Goal: Task Accomplishment & Management: Manage account settings

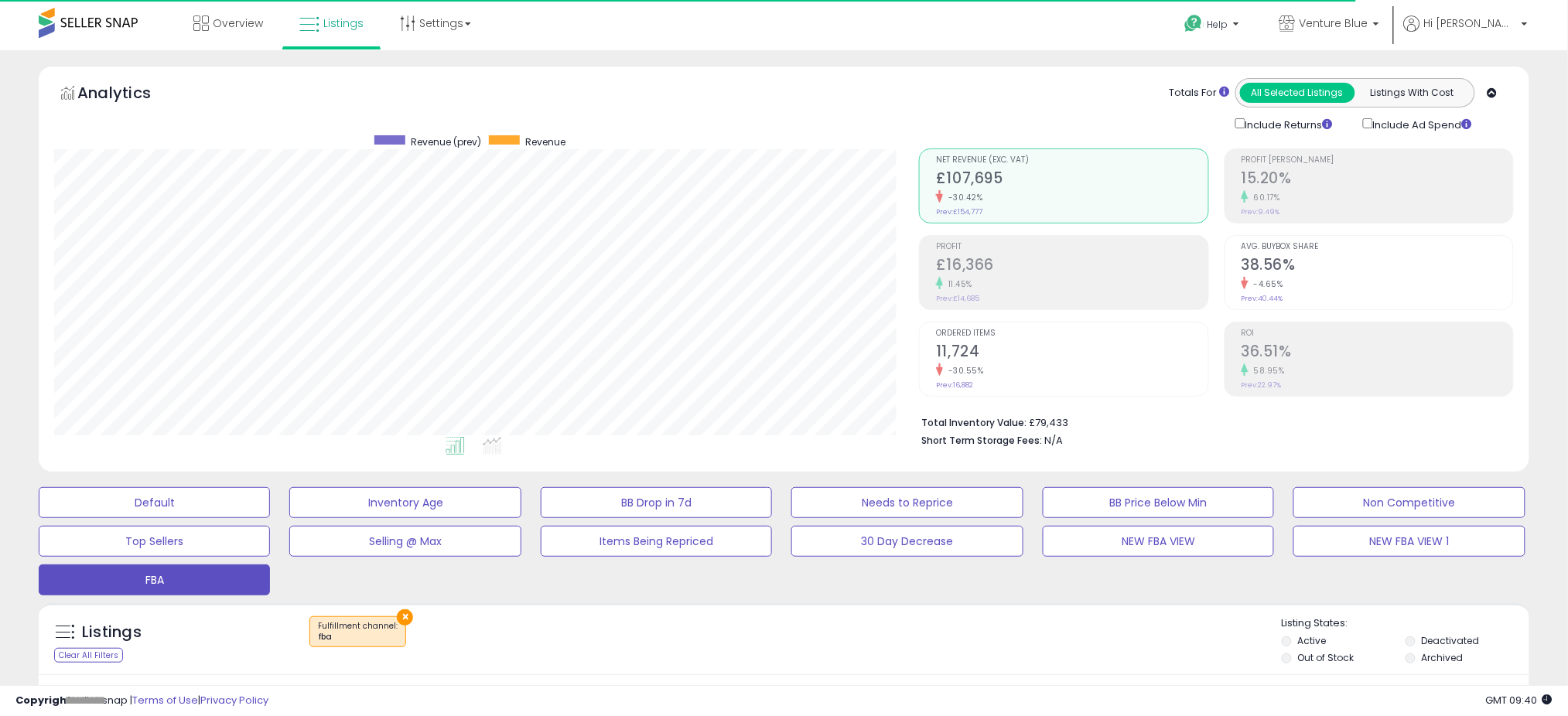
scroll to position [317, 865]
click at [1392, 22] on link "Venture Blue" at bounding box center [1329, 25] width 123 height 50
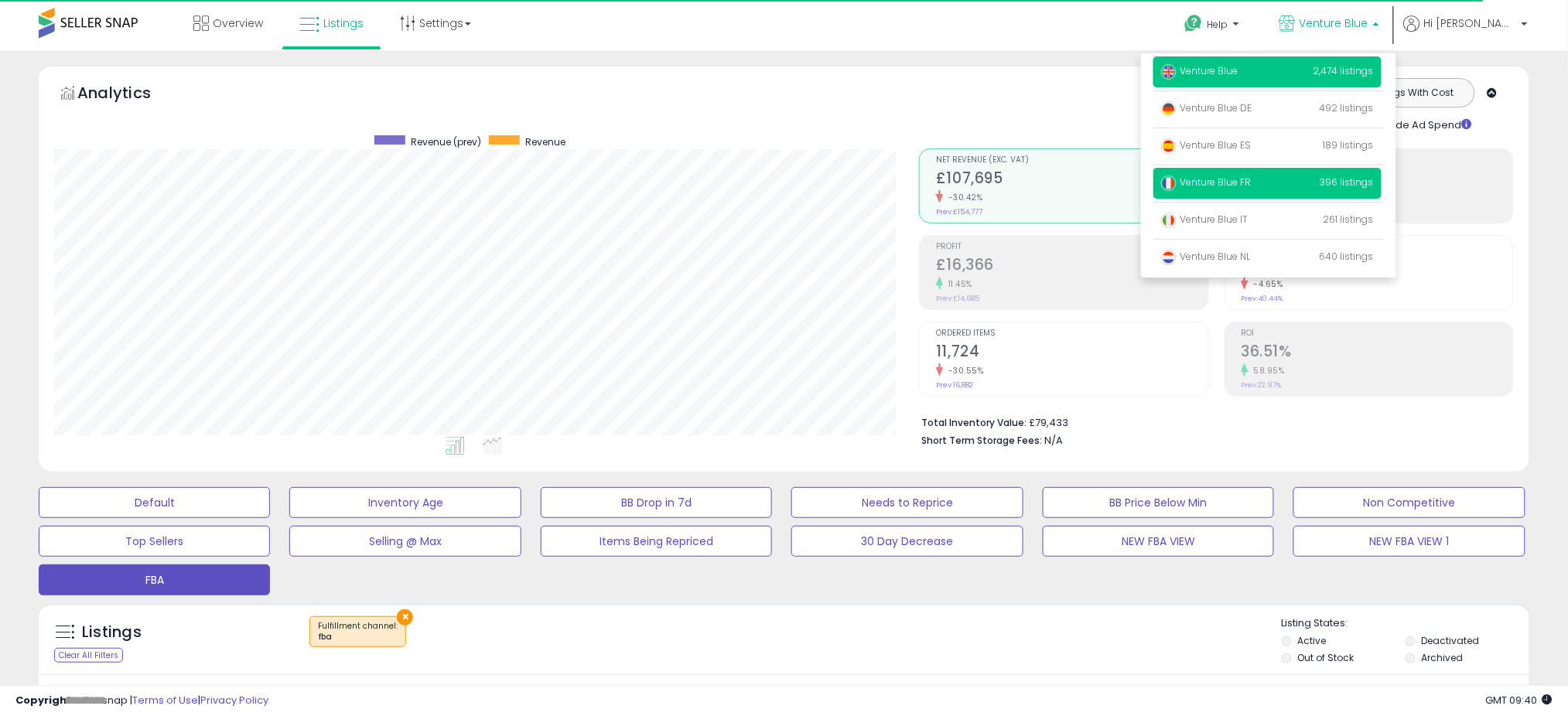
click at [1252, 179] on span "Venture Blue FR" at bounding box center [1206, 182] width 90 height 13
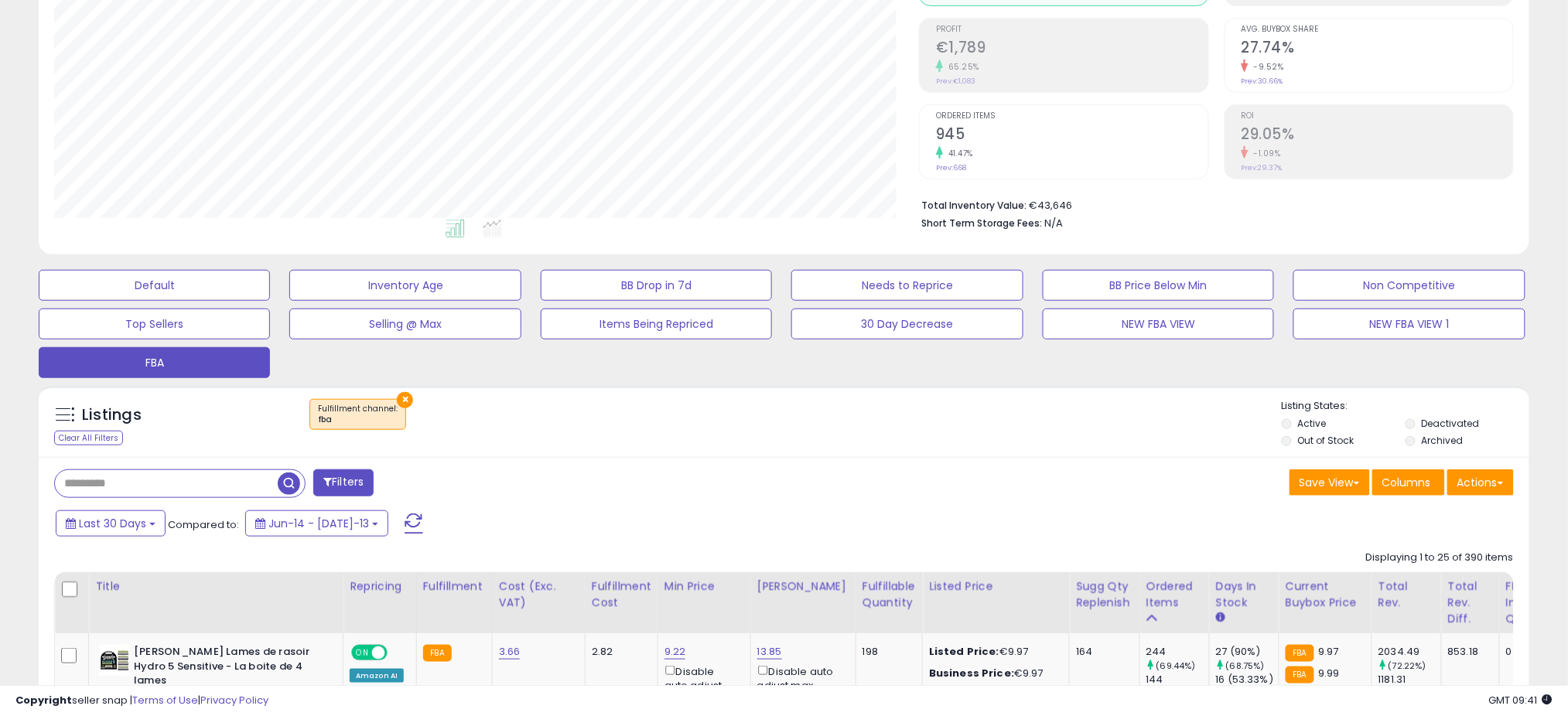
scroll to position [310, 0]
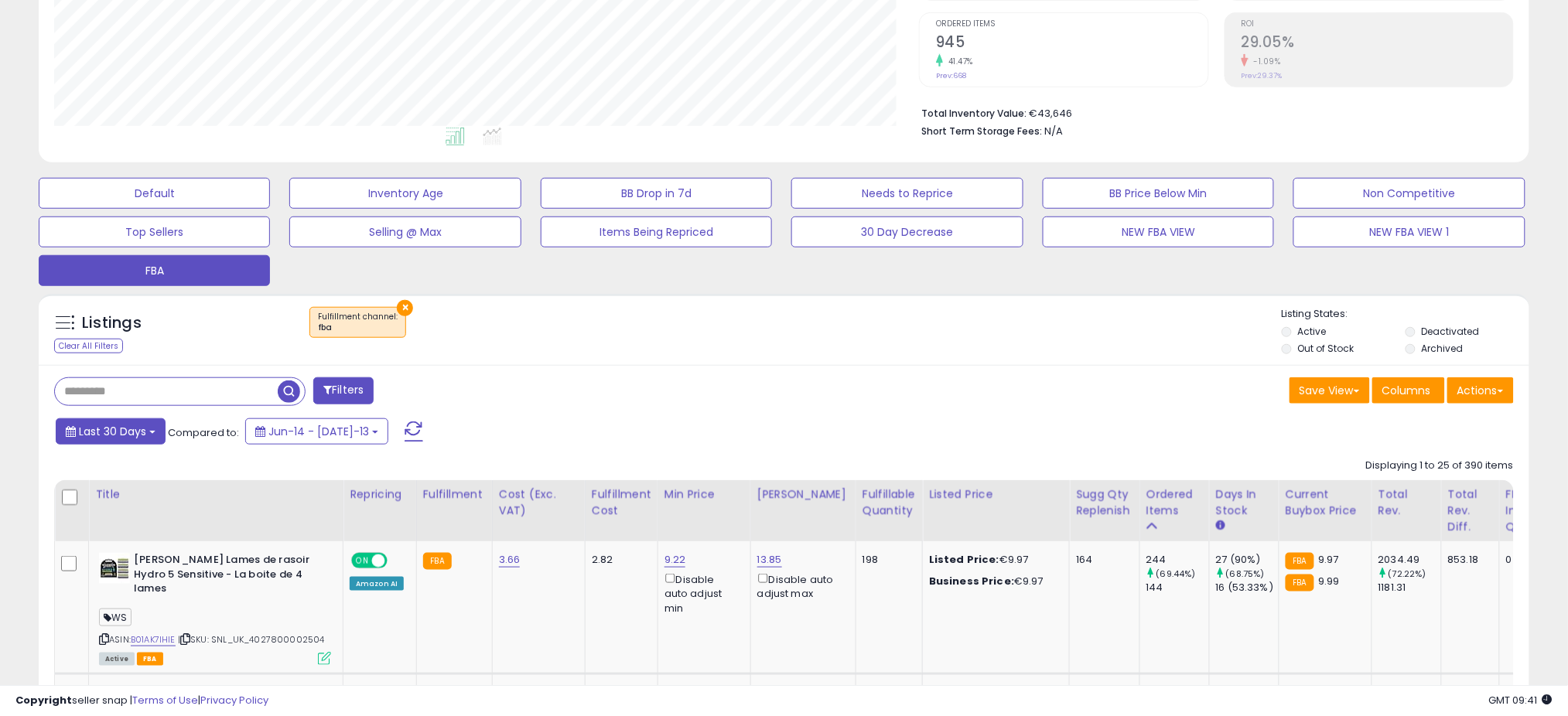
click at [109, 433] on span "Last 30 Days" at bounding box center [112, 431] width 67 height 15
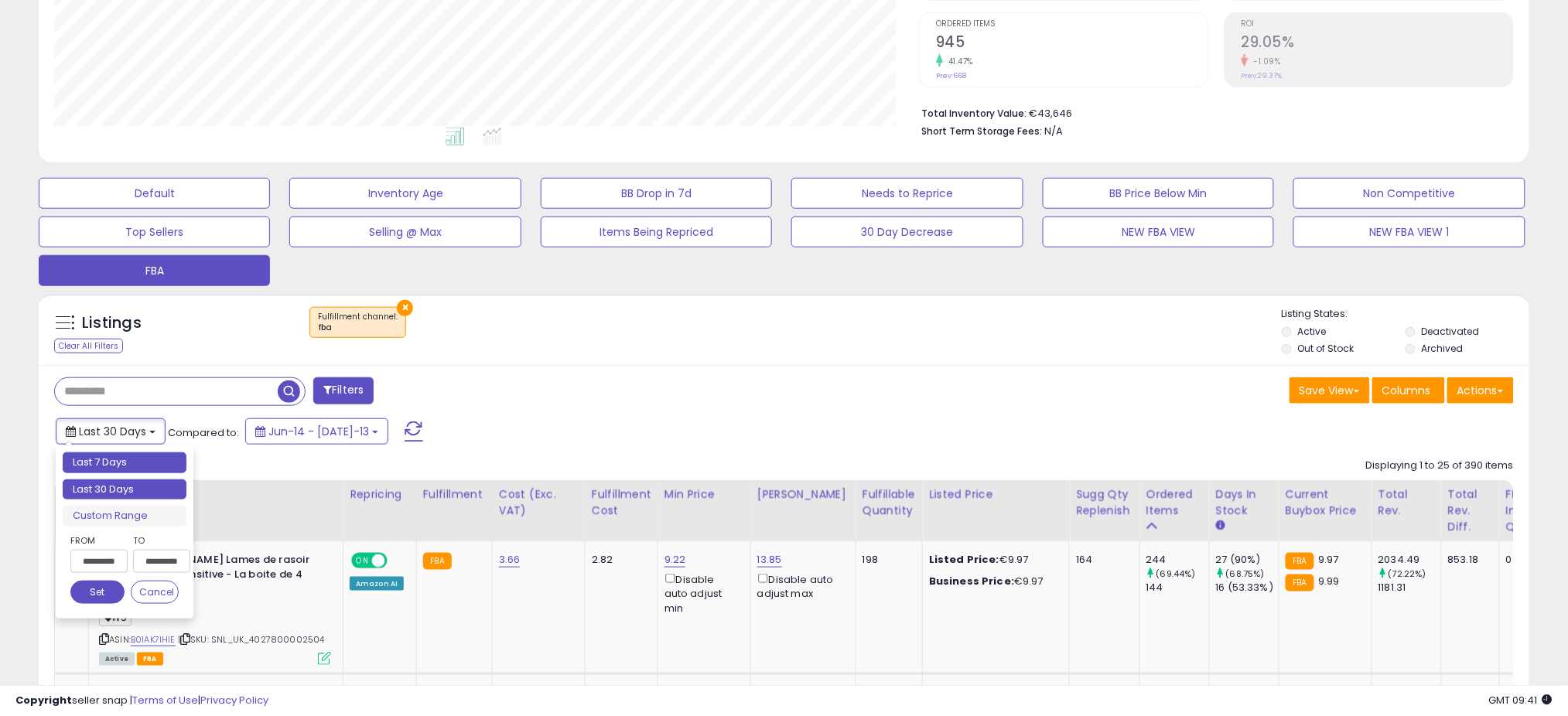
type input "**********"
click at [101, 458] on li "Last 7 Days" at bounding box center [124, 463] width 124 height 21
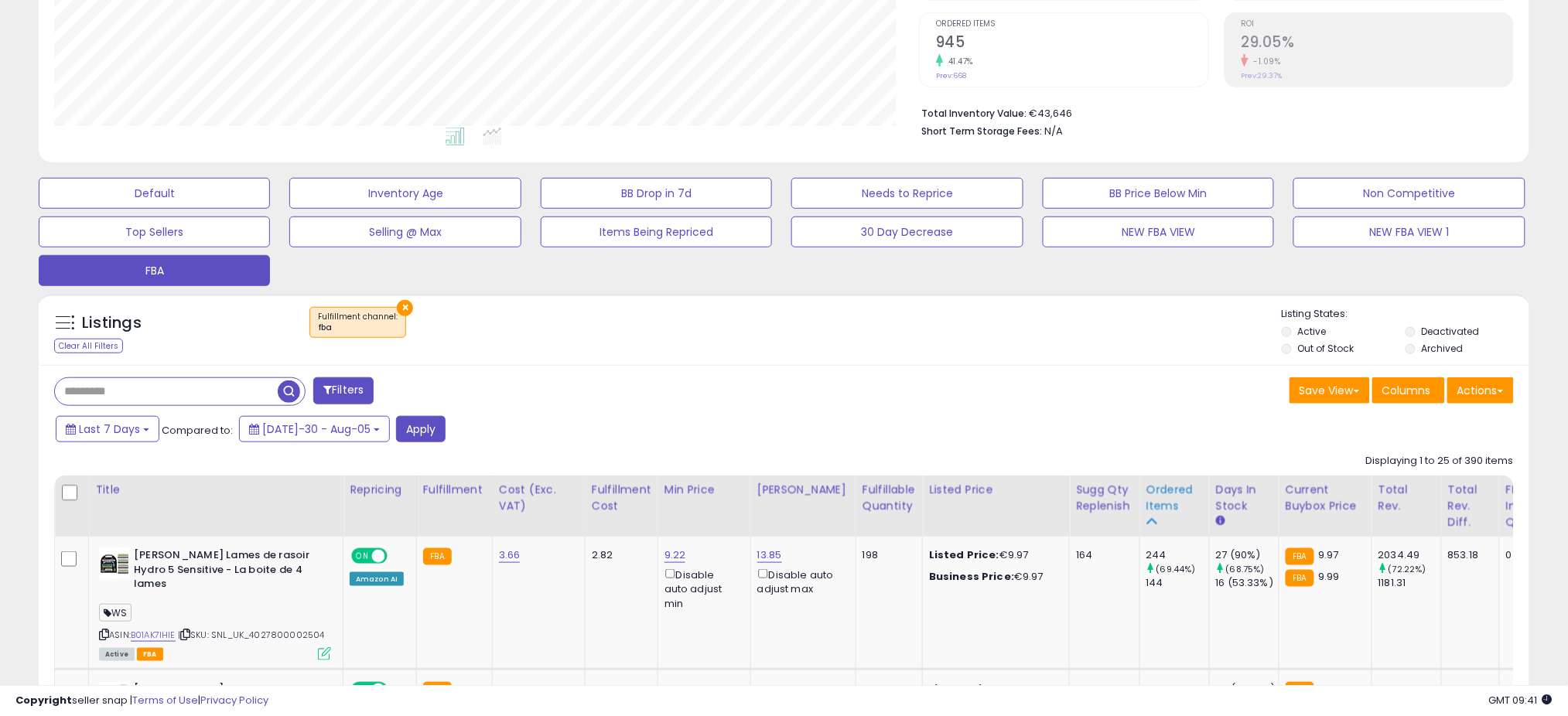
click at [1162, 497] on div "Ordered Items" at bounding box center [1175, 498] width 57 height 33
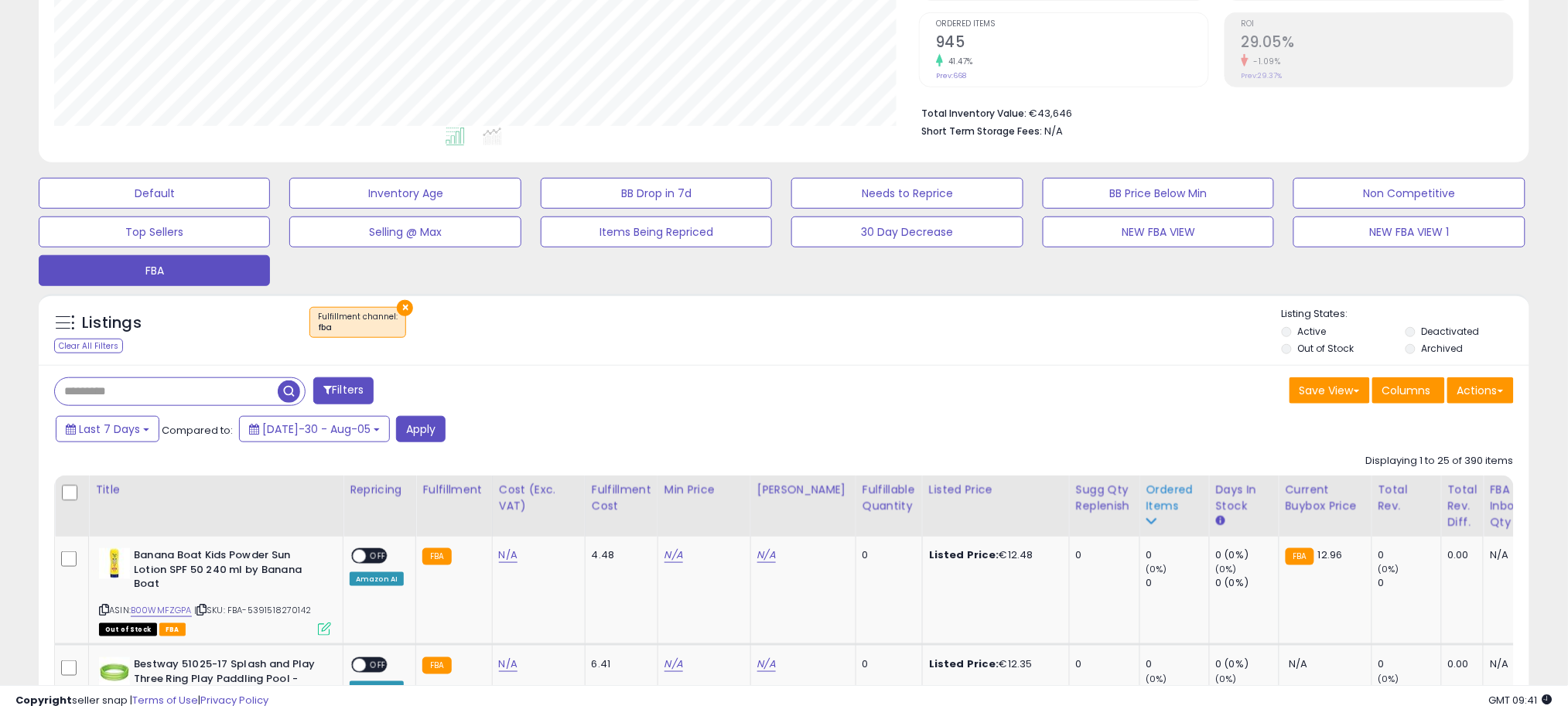
click at [1153, 490] on div "Ordered Items" at bounding box center [1175, 498] width 57 height 33
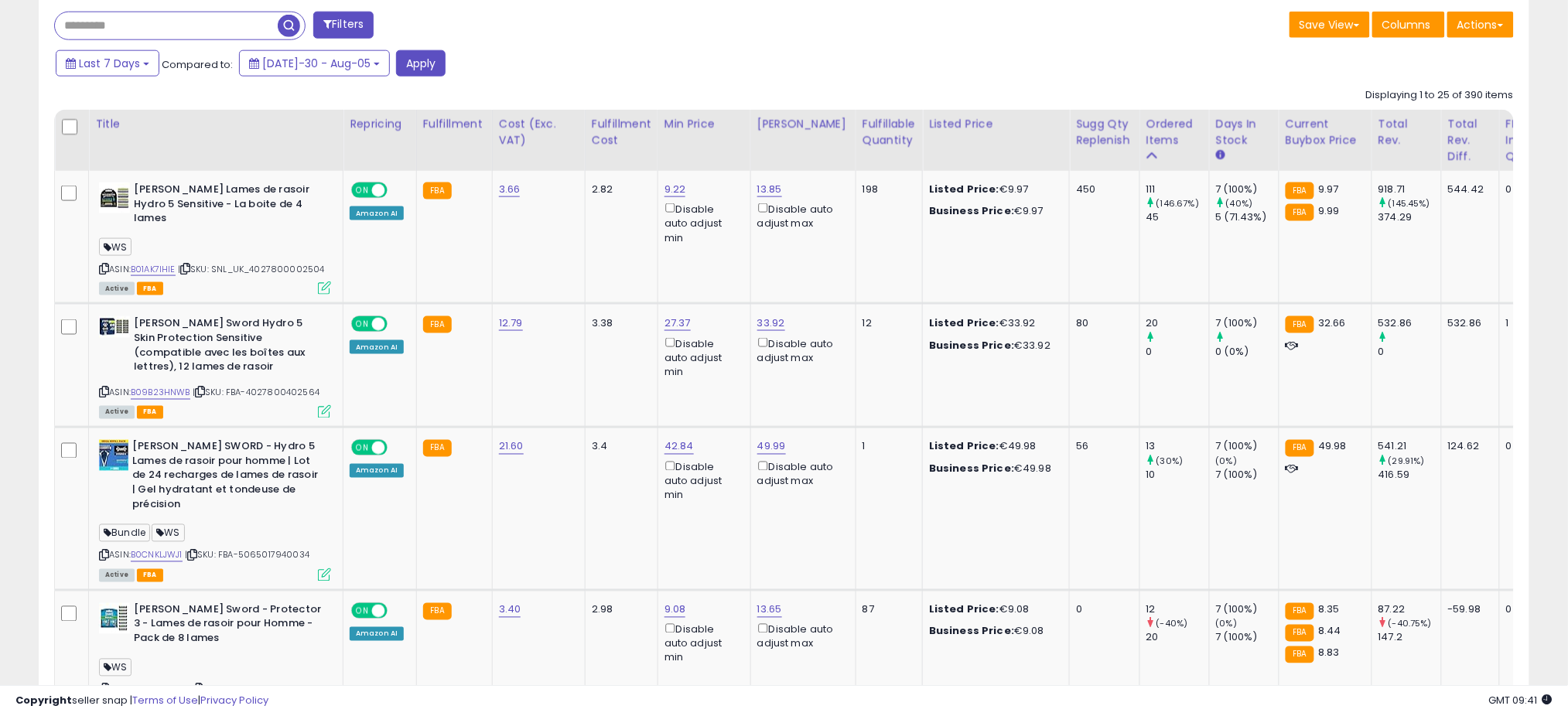
scroll to position [722, 0]
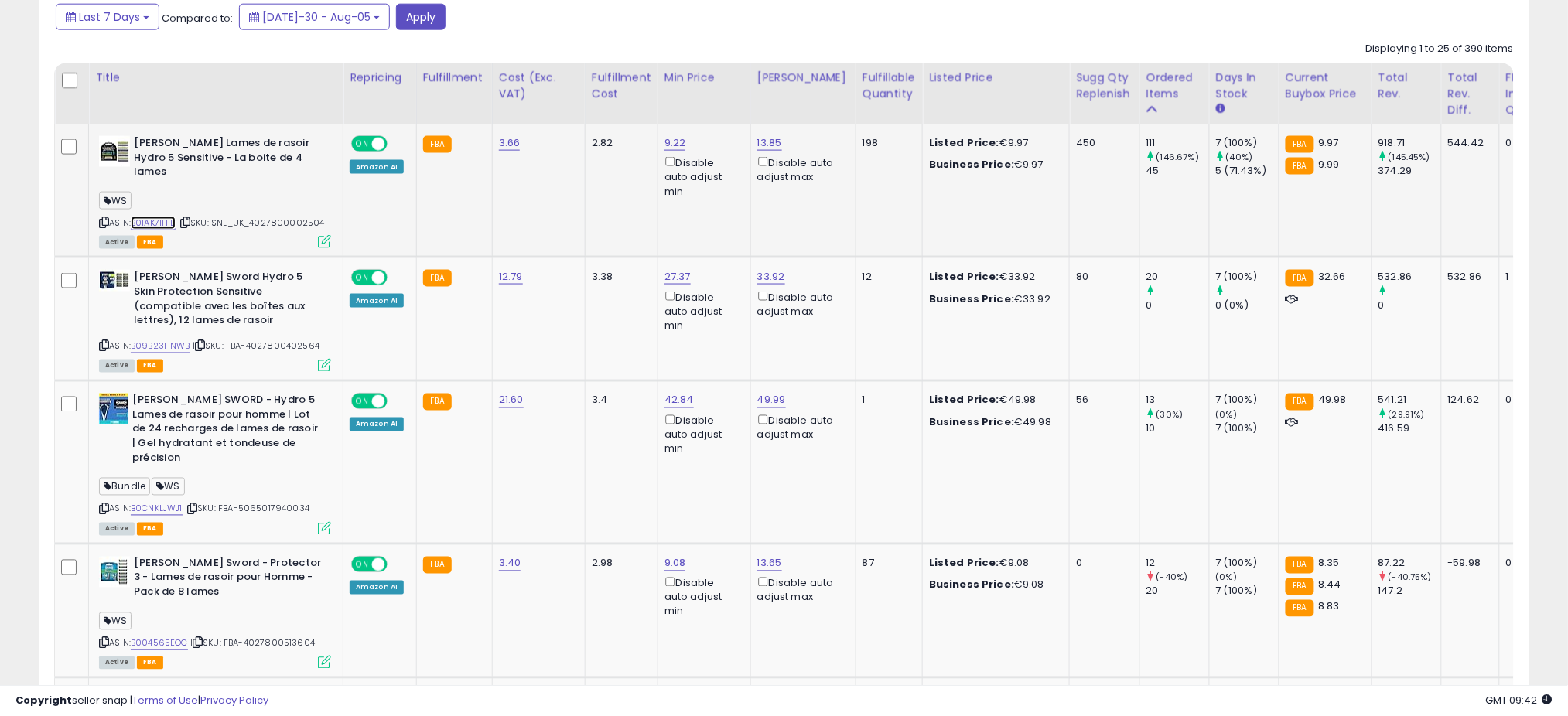
click at [163, 217] on link "B01AK7IHIE" at bounding box center [152, 223] width 45 height 13
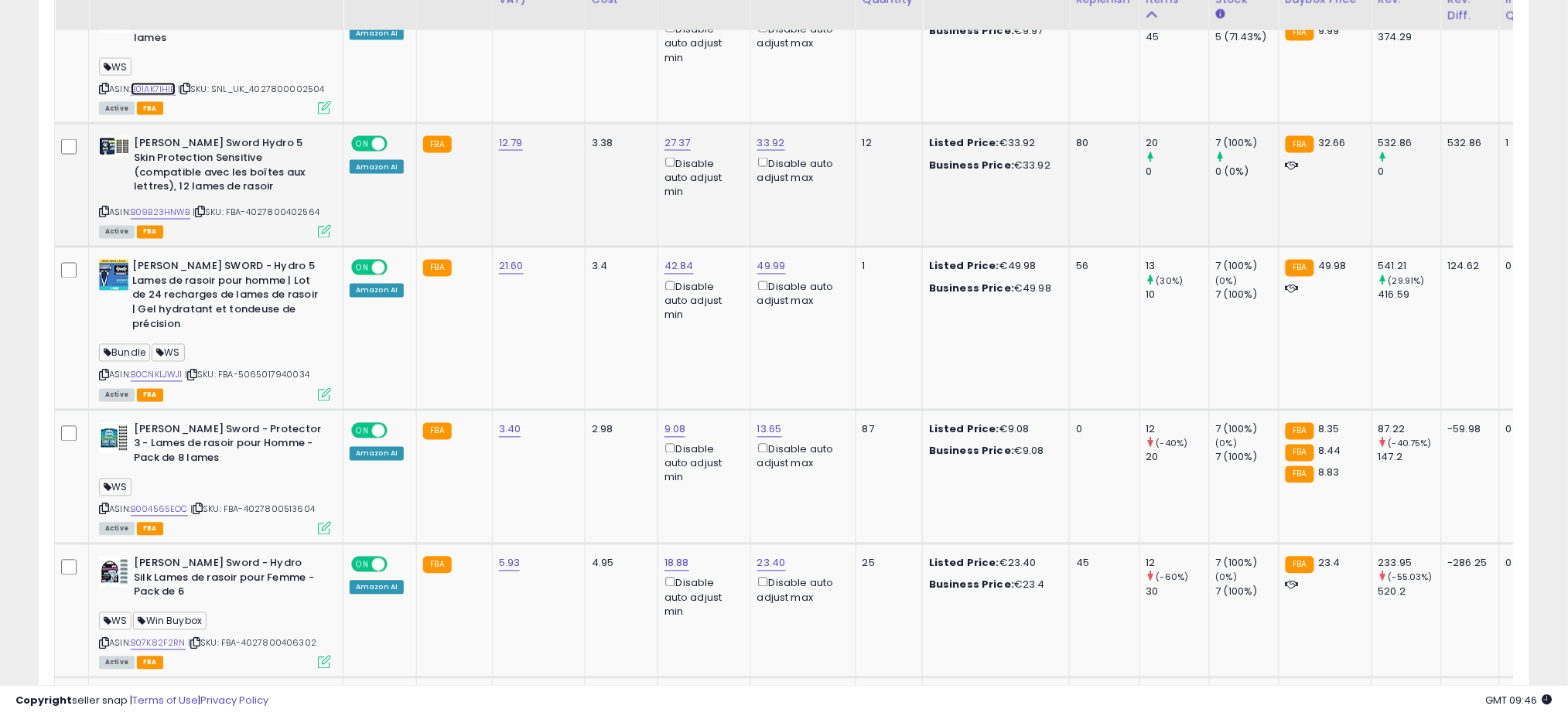
scroll to position [824, 0]
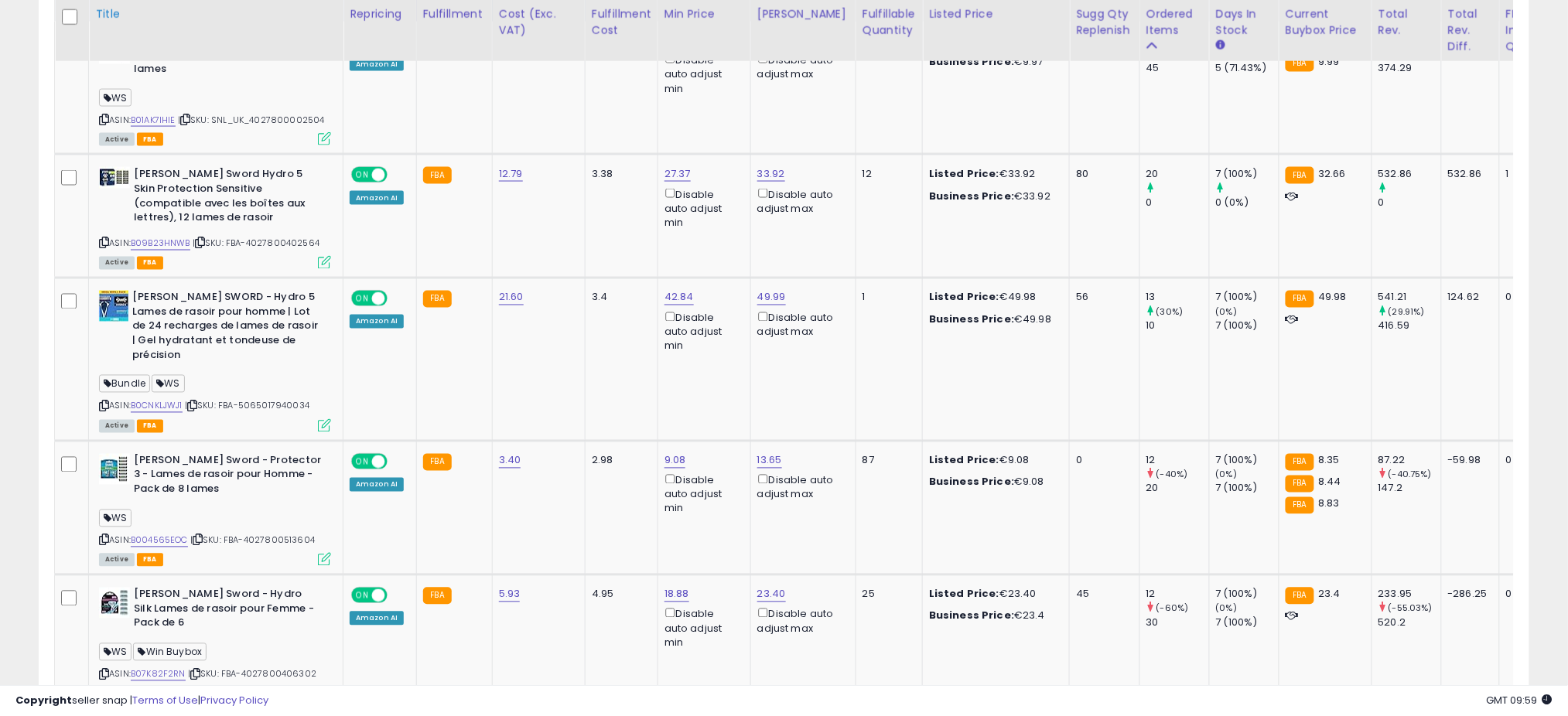
drag, startPoint x: 0, startPoint y: 217, endPoint x: 118, endPoint y: 17, distance: 232.2
click at [162, 238] on link "B09B23HNWB" at bounding box center [160, 244] width 59 height 13
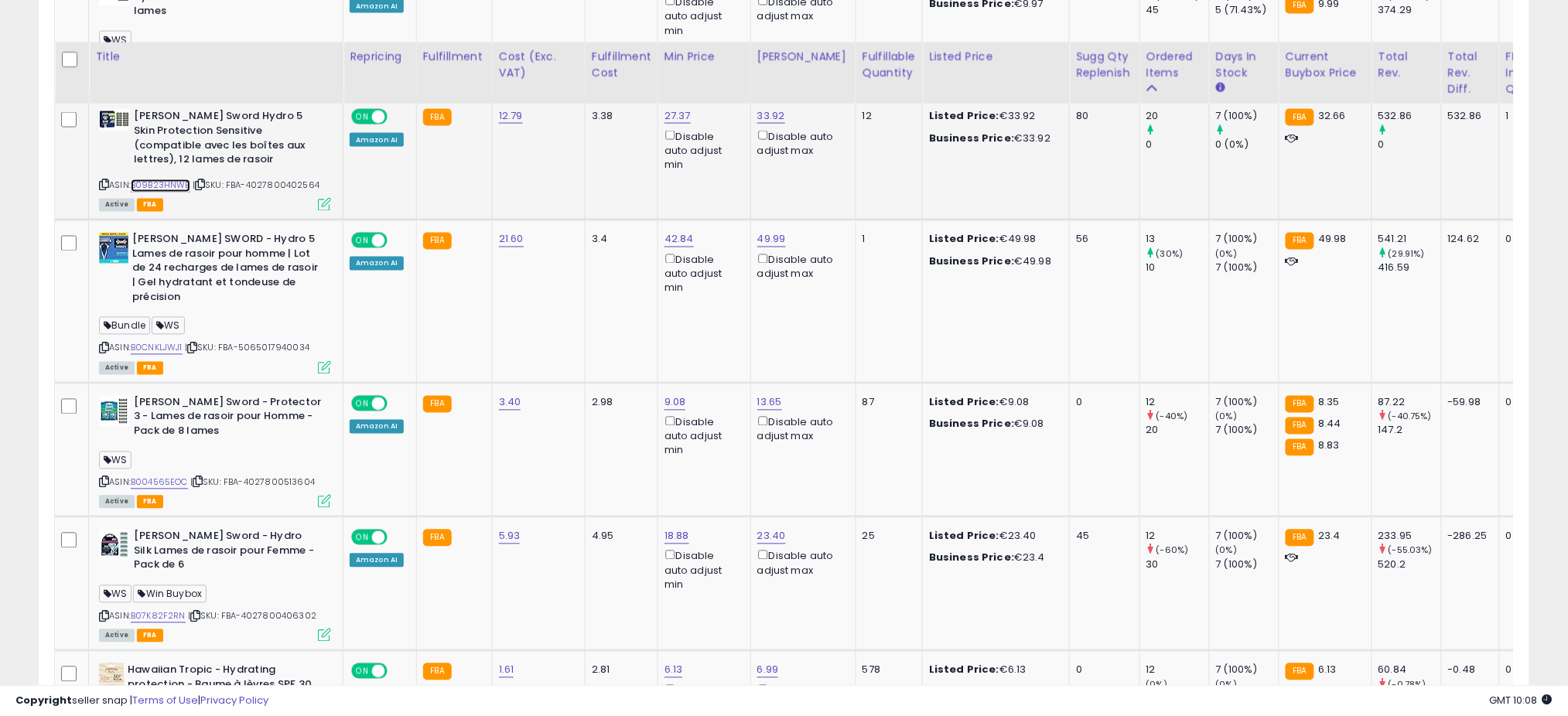
scroll to position [928, 0]
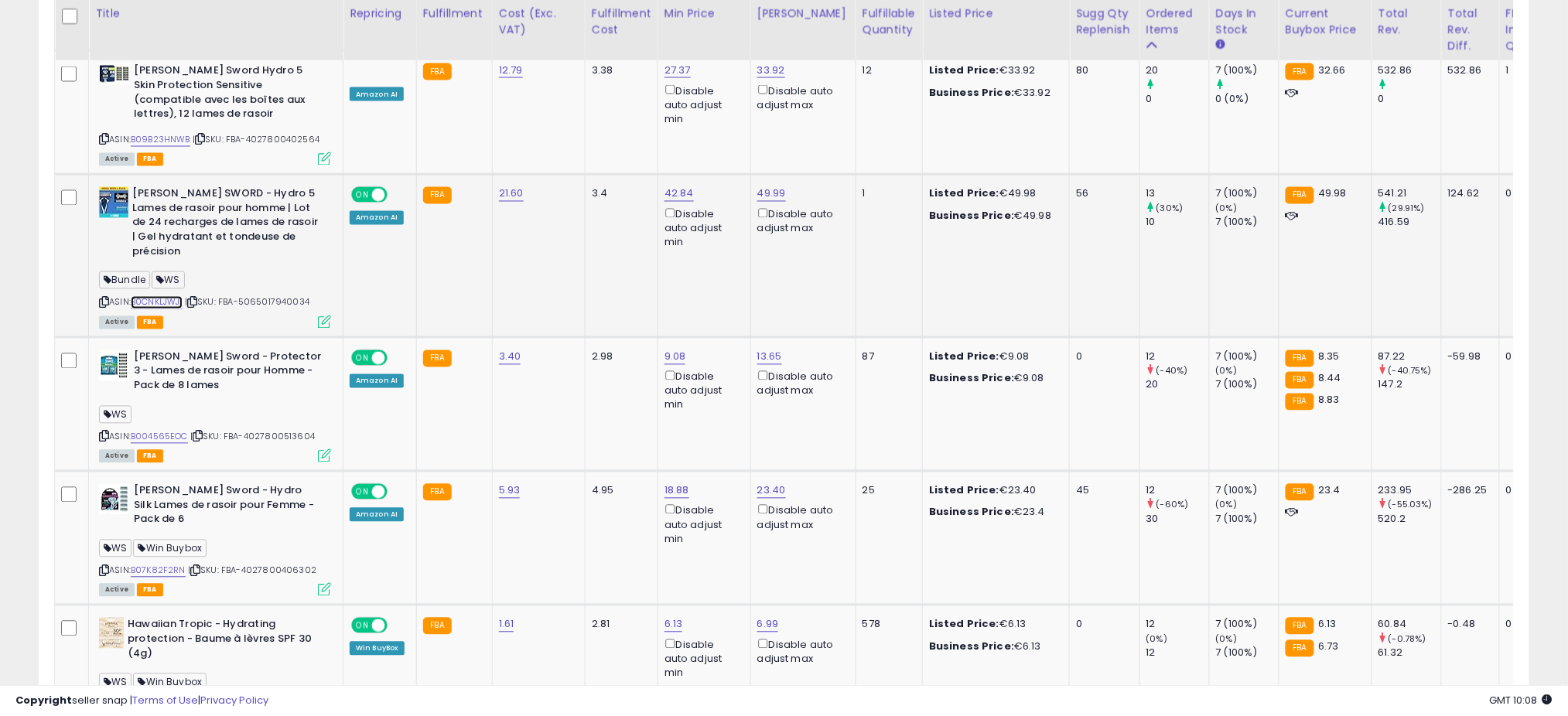
click at [172, 296] on link "B0CNKLJWJ1" at bounding box center [156, 303] width 52 height 13
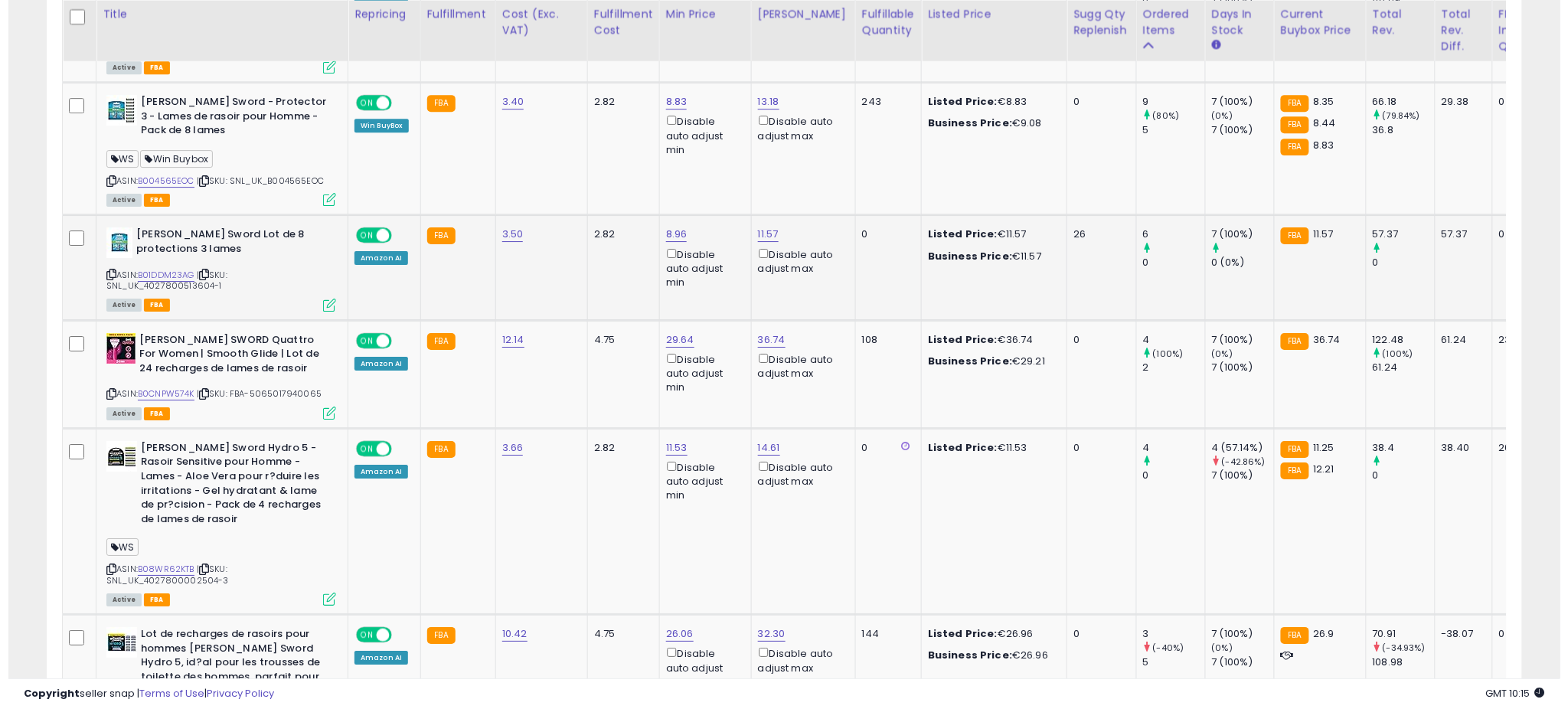
scroll to position [1735, 0]
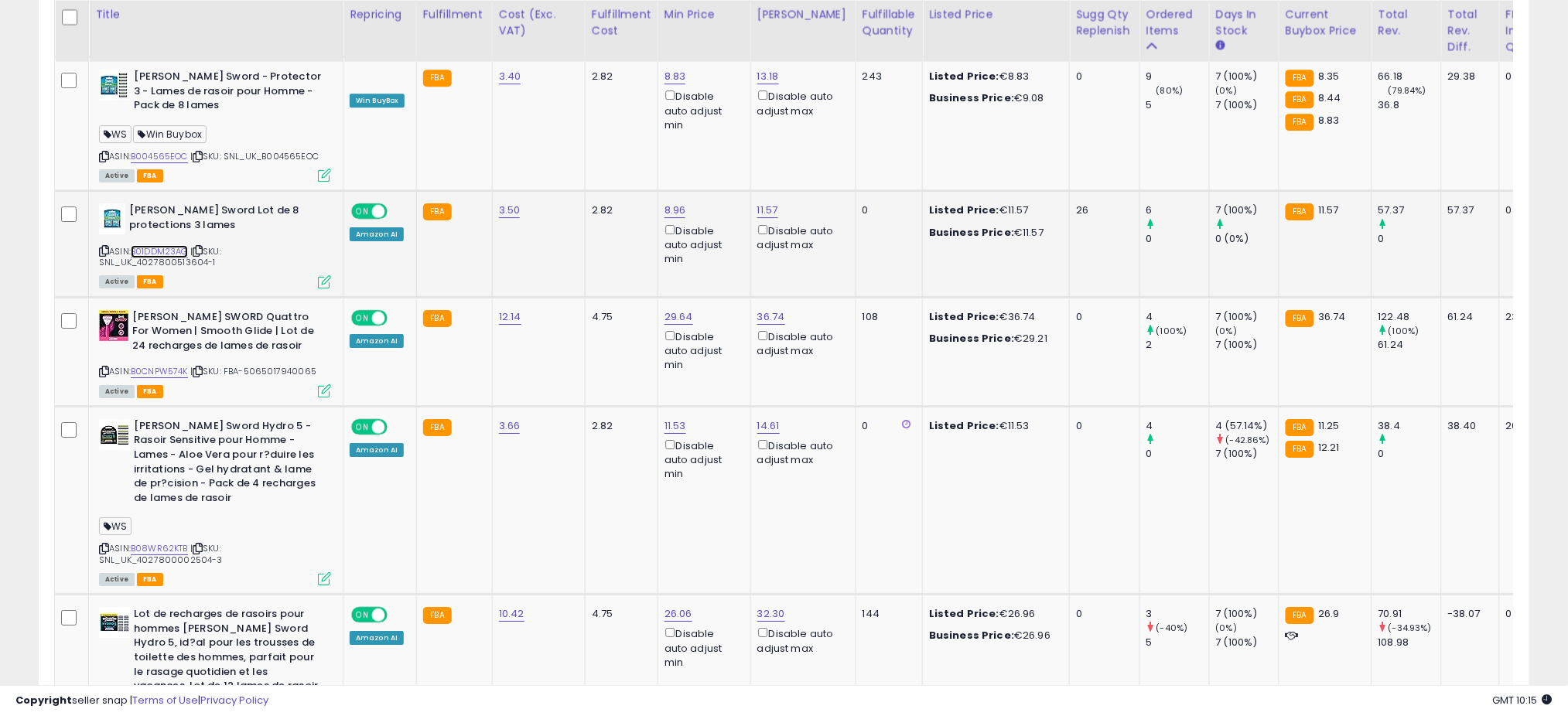
click at [181, 245] on link "B01DDM23AG" at bounding box center [159, 252] width 58 height 13
click at [324, 275] on icon at bounding box center [325, 282] width 13 height 13
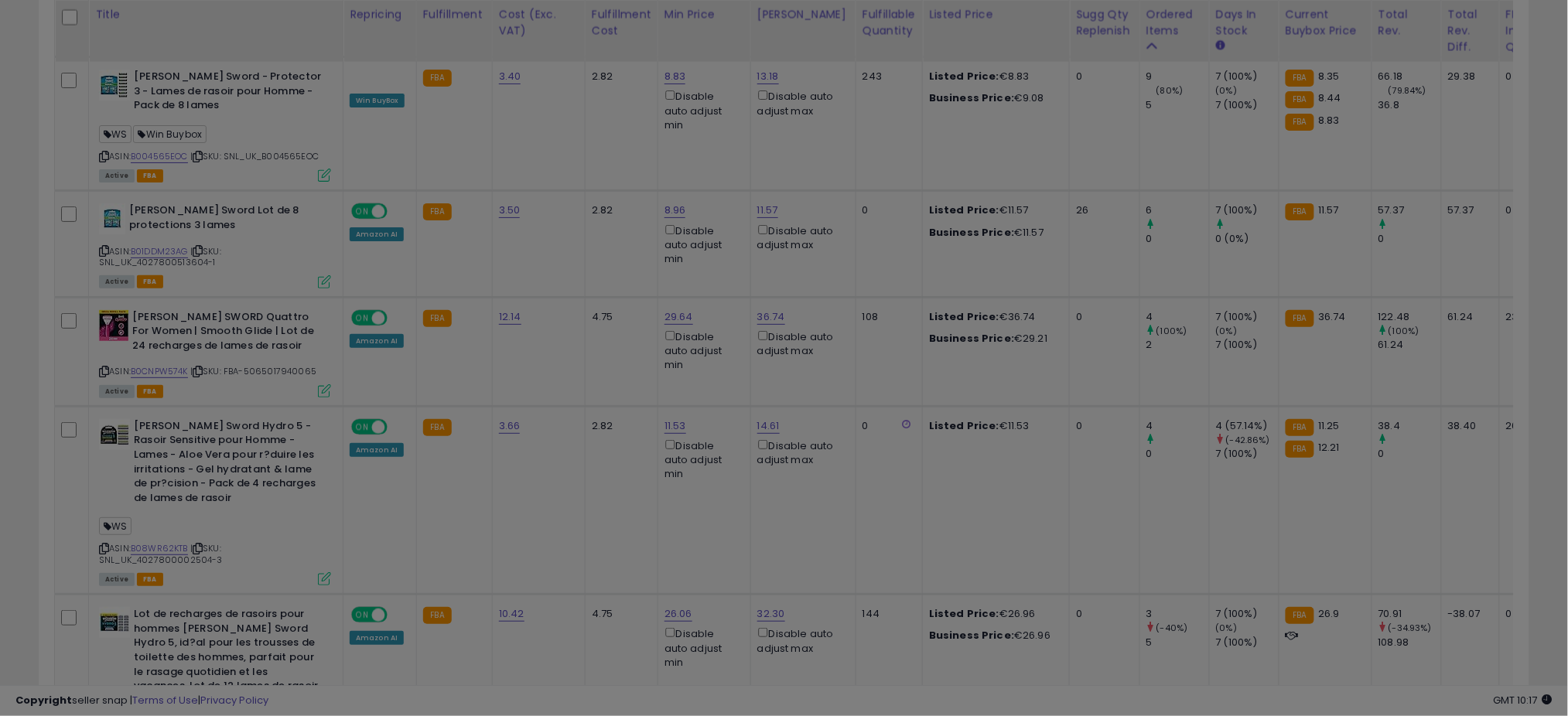
scroll to position [317, 875]
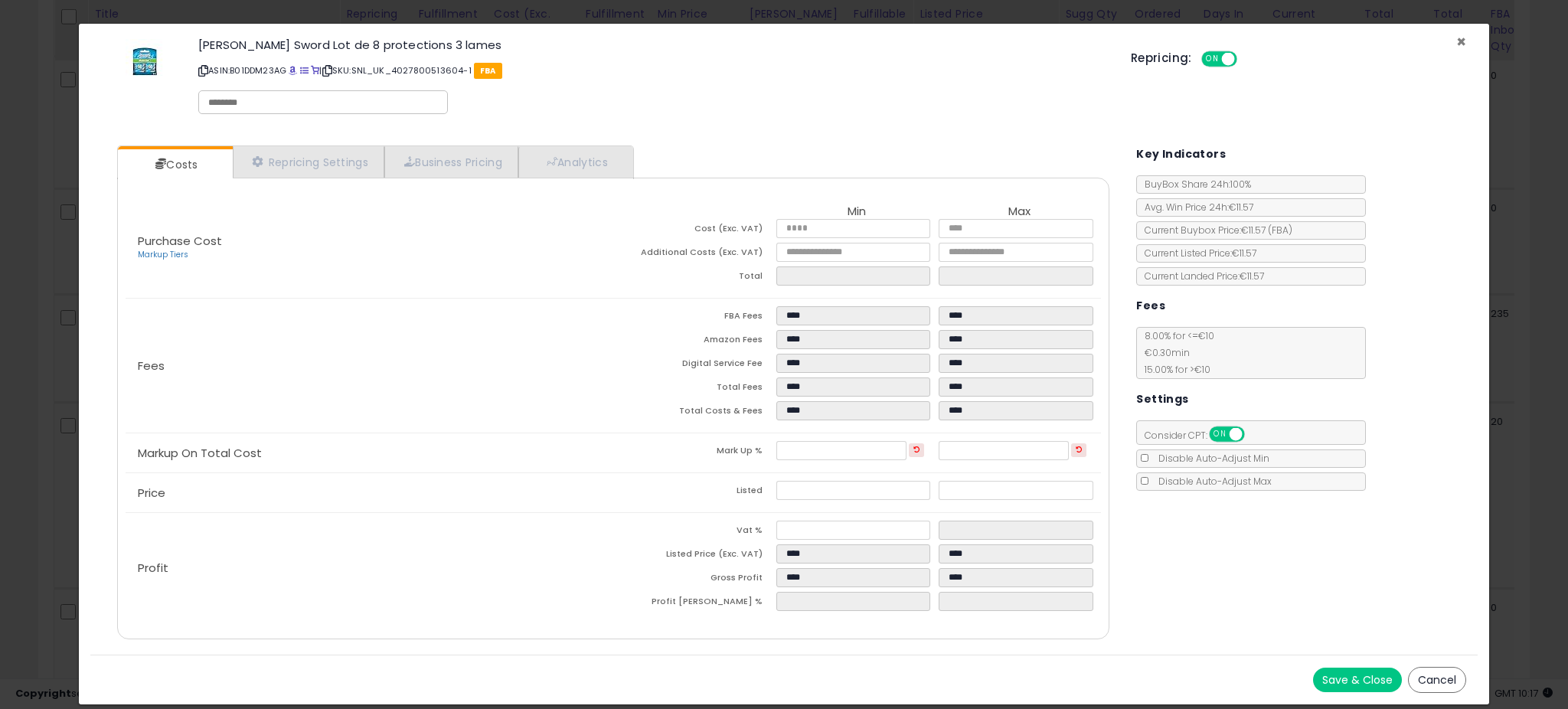
click at [1461, 33] on span "×" at bounding box center [1461, 41] width 9 height 22
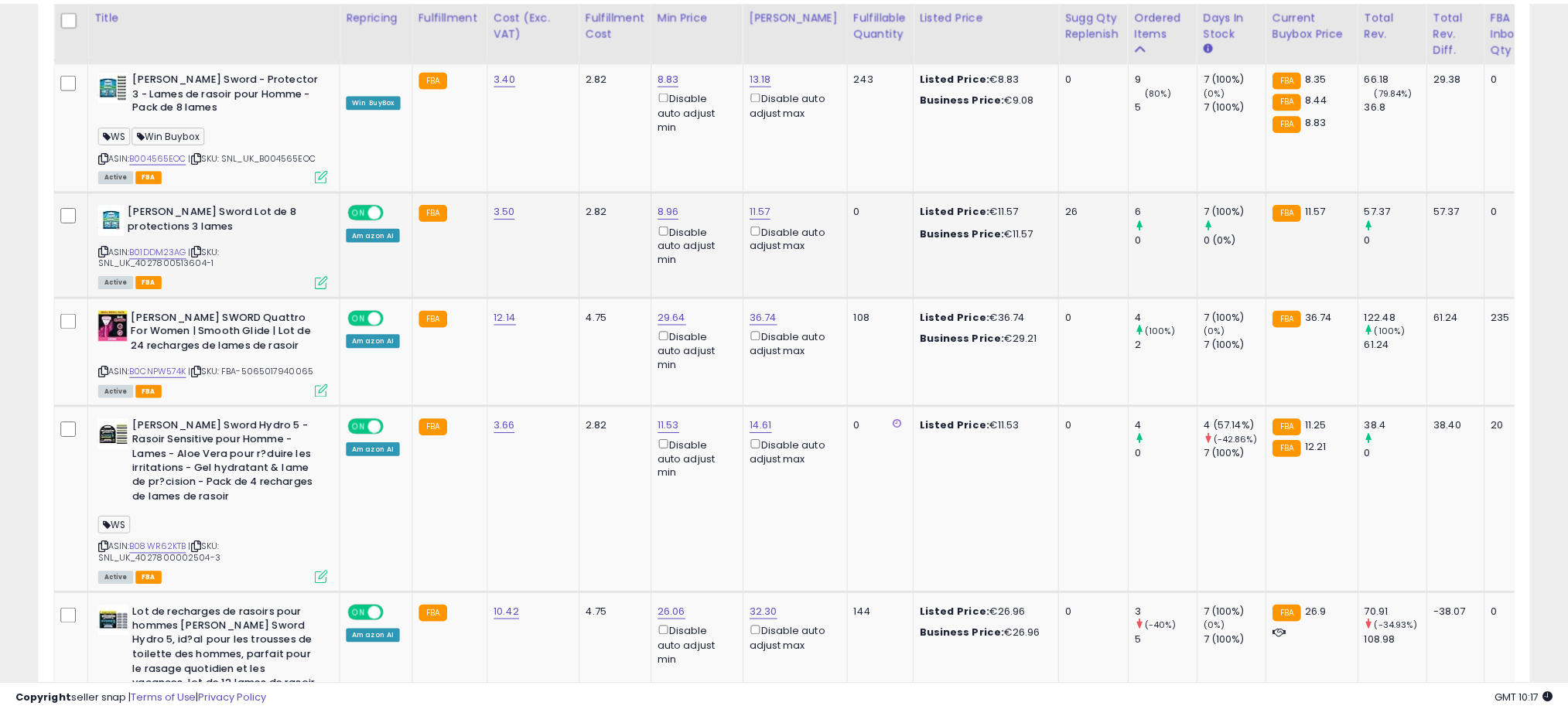
scroll to position [772982, 772853]
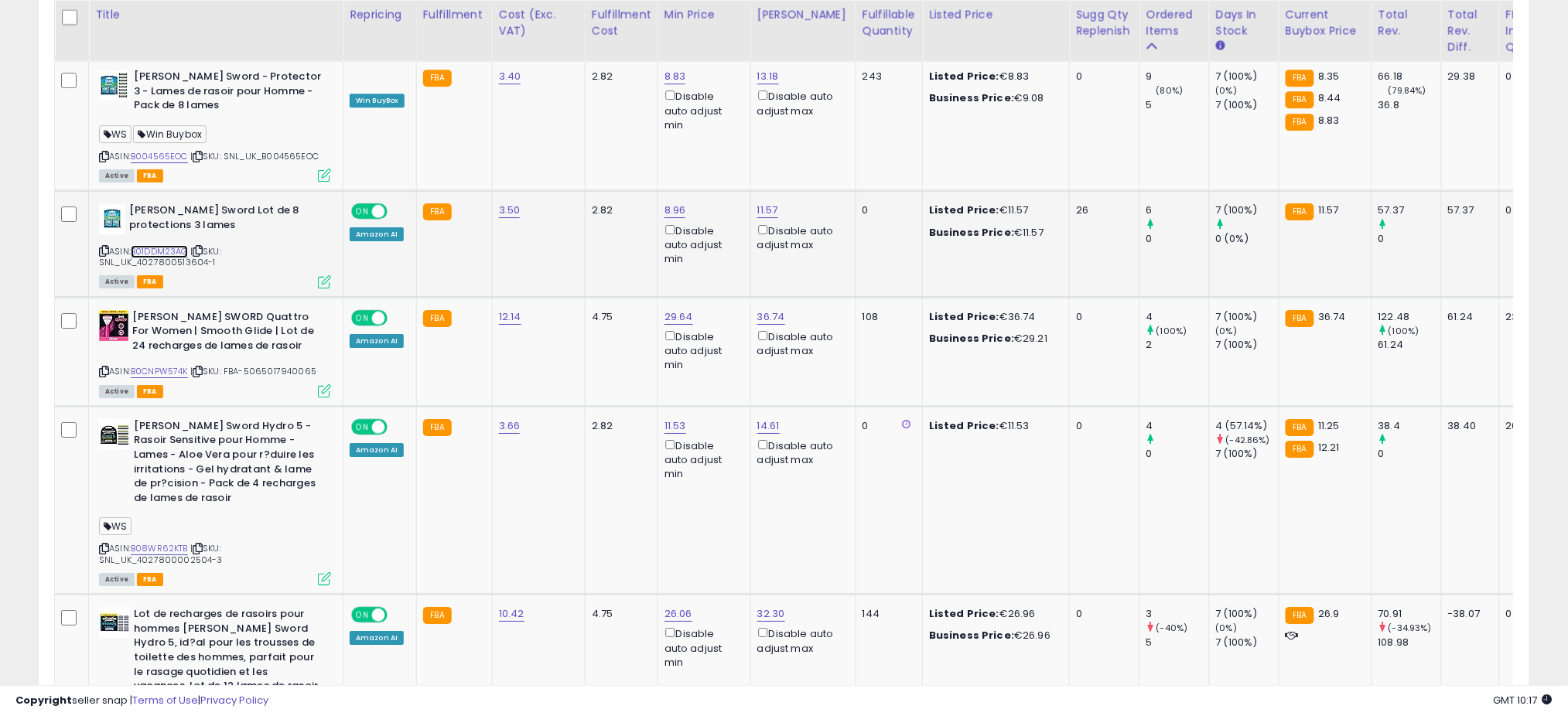
click at [161, 245] on link "B01DDM23AG" at bounding box center [159, 252] width 58 height 13
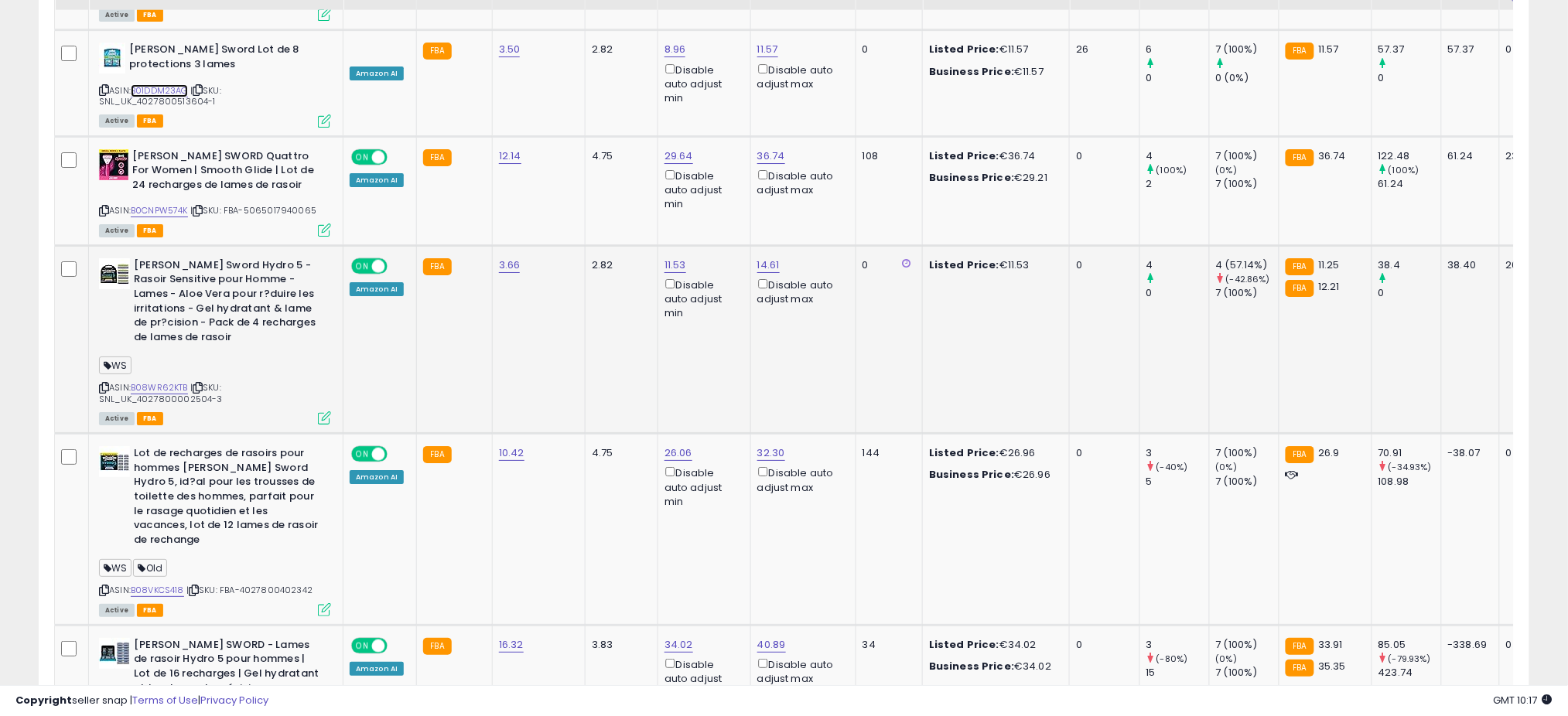
scroll to position [1959, 0]
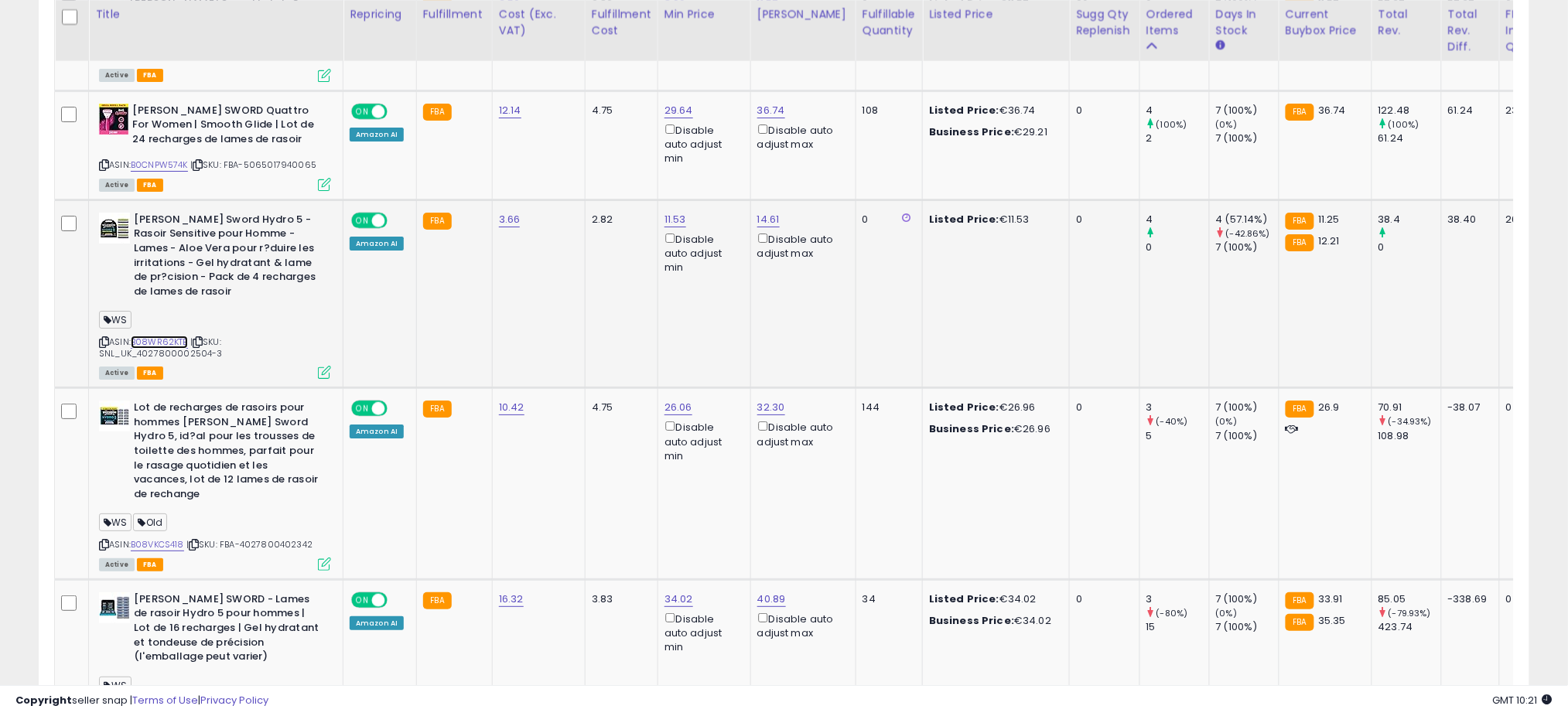
click at [150, 335] on link "B08WR62KTB" at bounding box center [159, 342] width 58 height 13
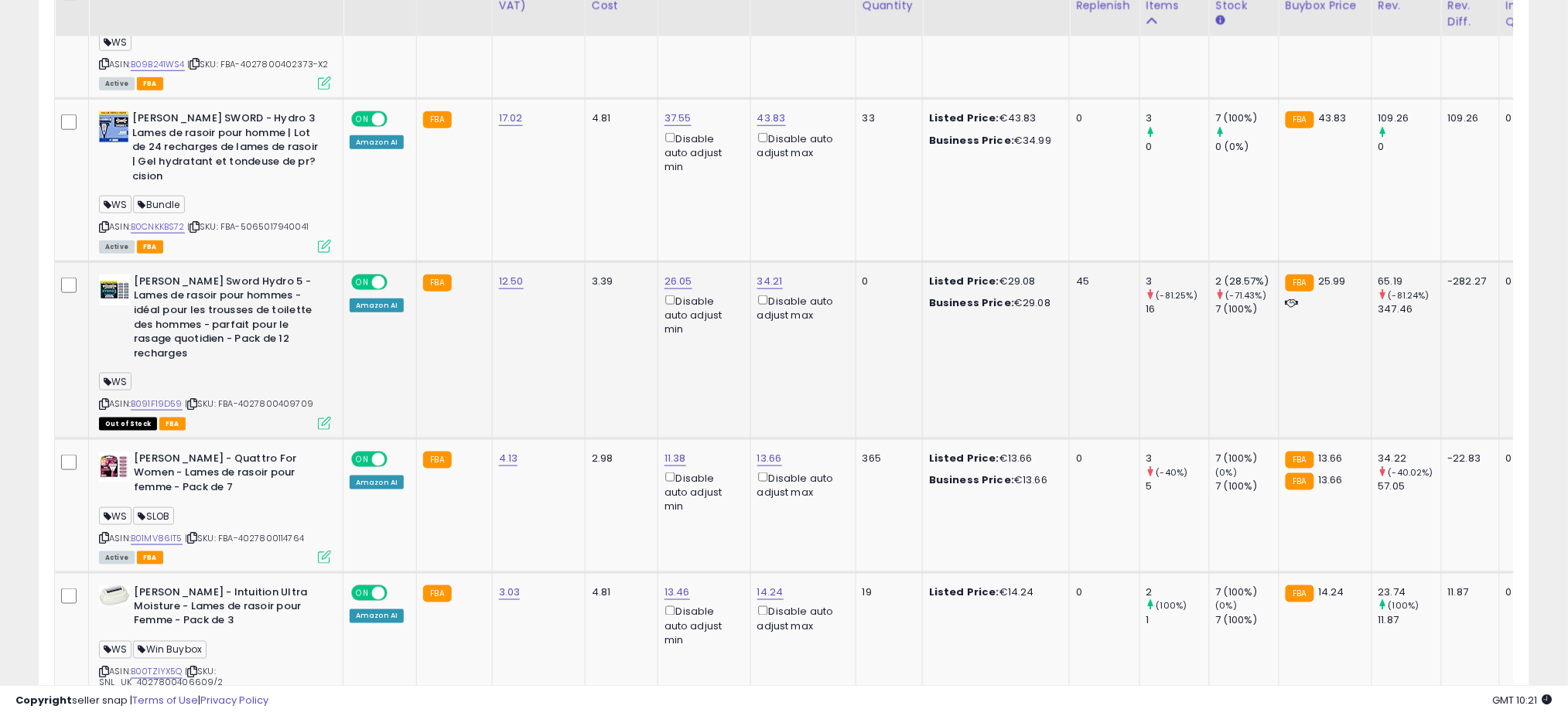
scroll to position [2680, 0]
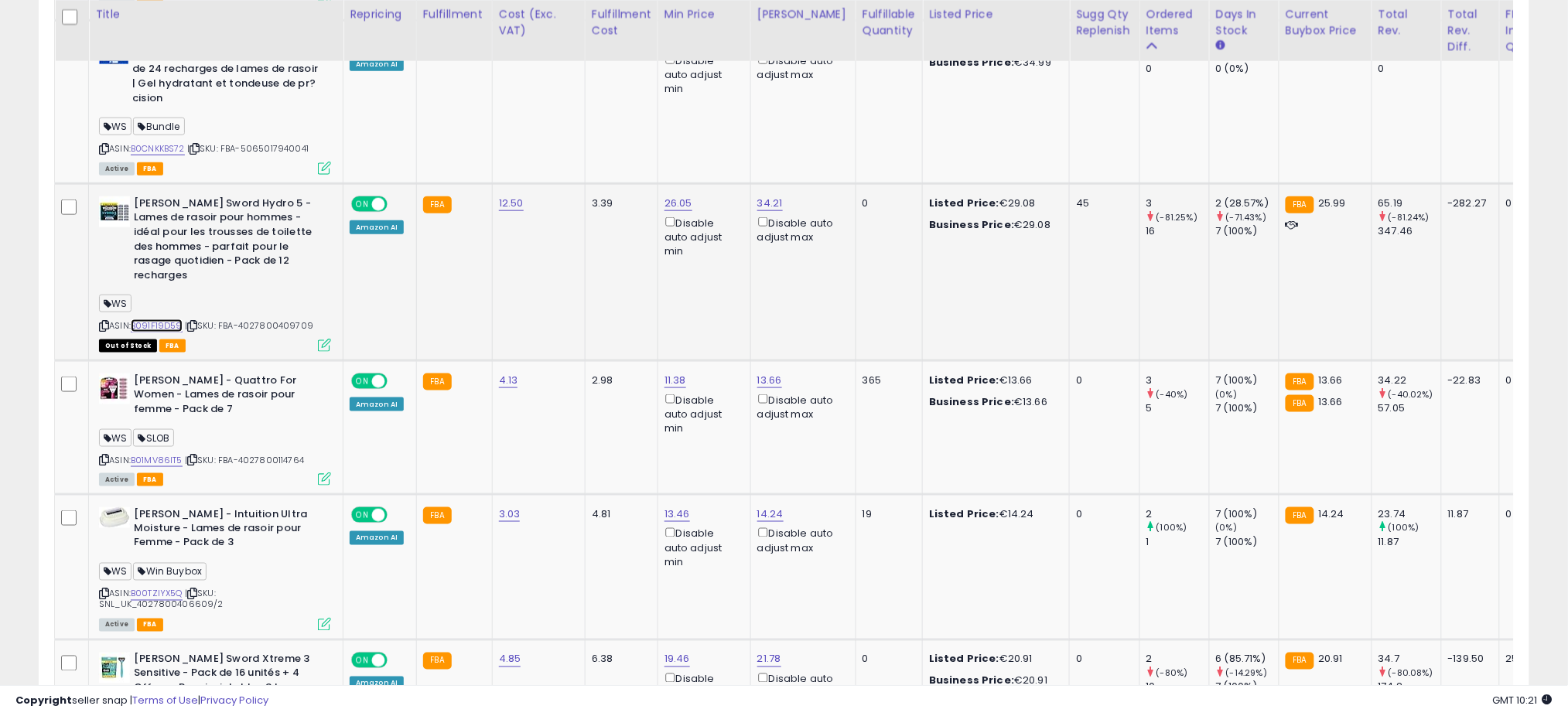
click at [176, 319] on link "B091F19D59" at bounding box center [156, 326] width 52 height 13
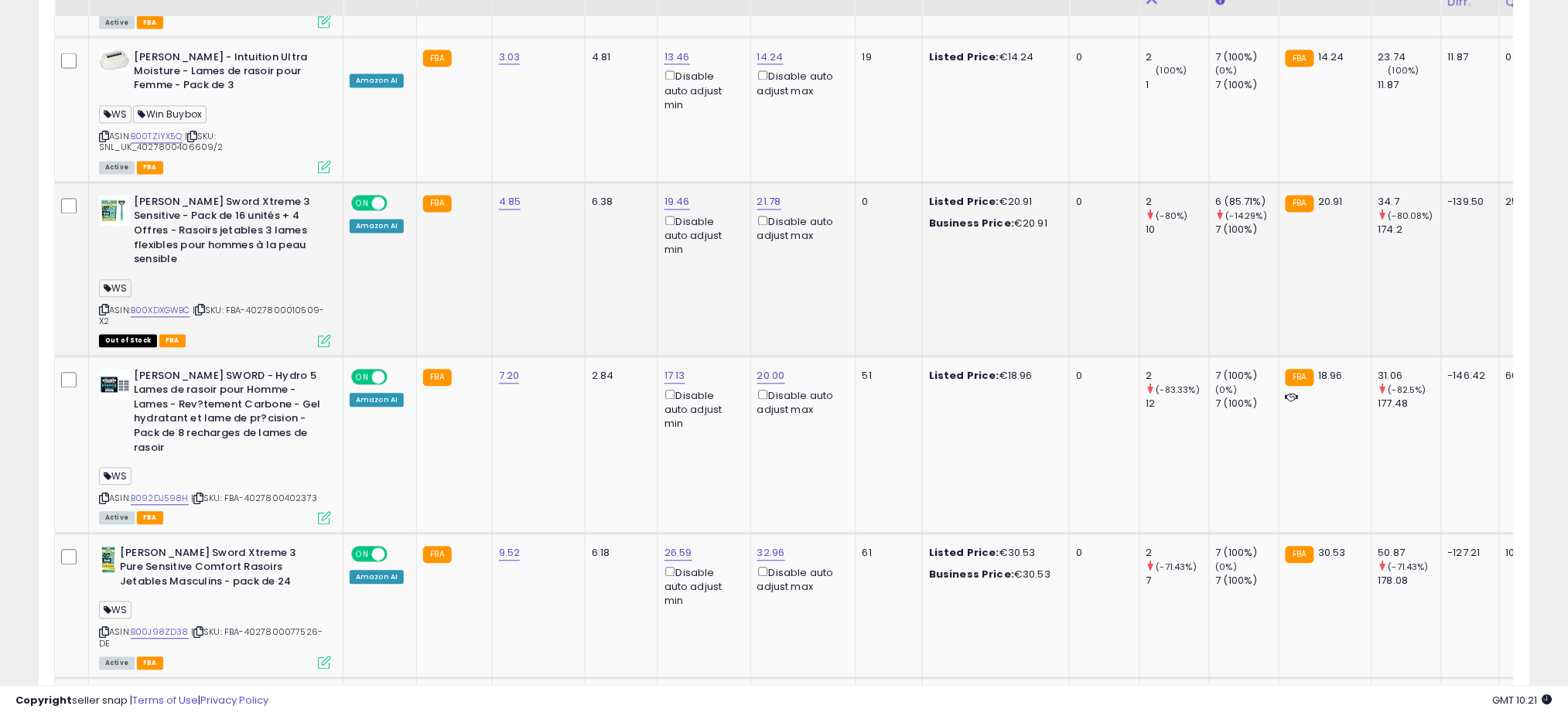
scroll to position [3093, 0]
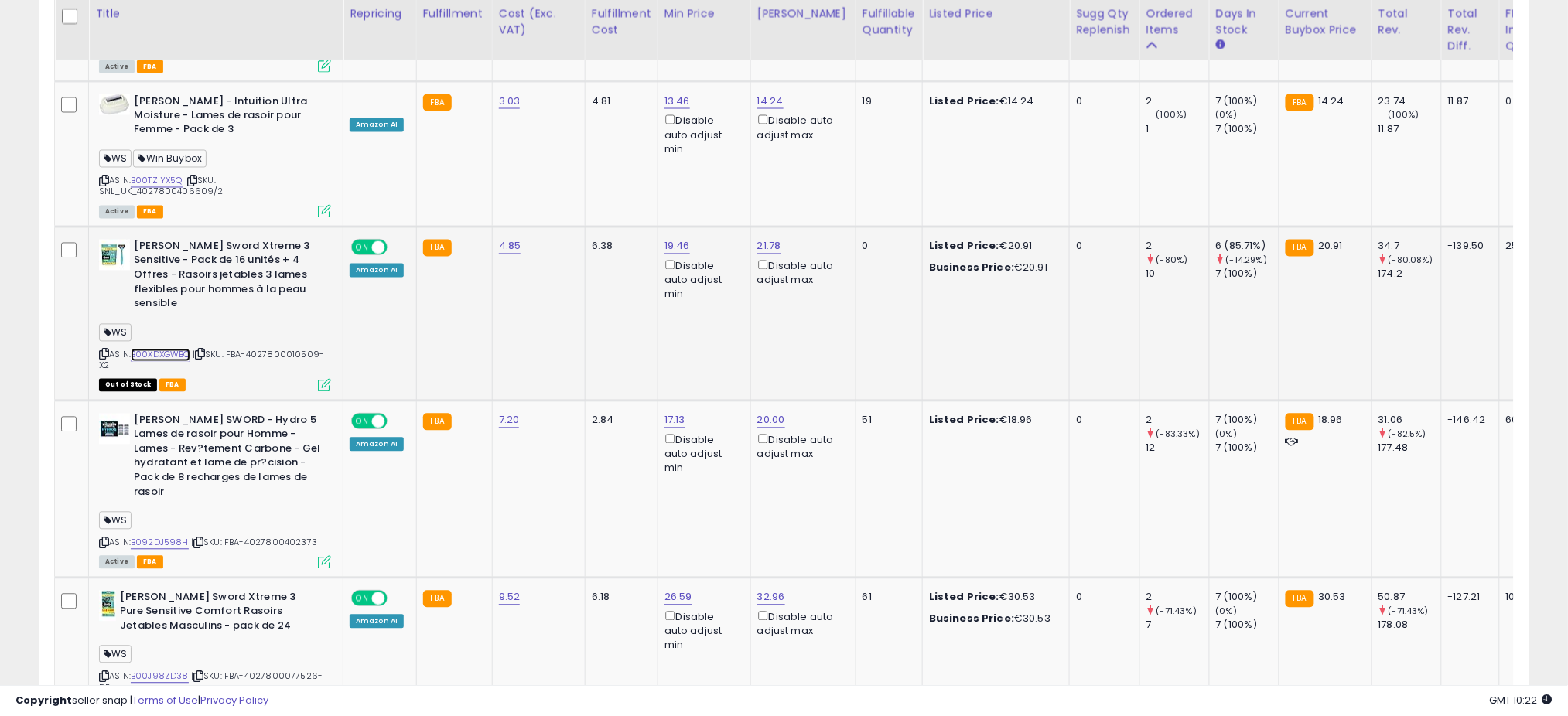
click at [159, 349] on link "B00XDXGWBC" at bounding box center [160, 356] width 59 height 13
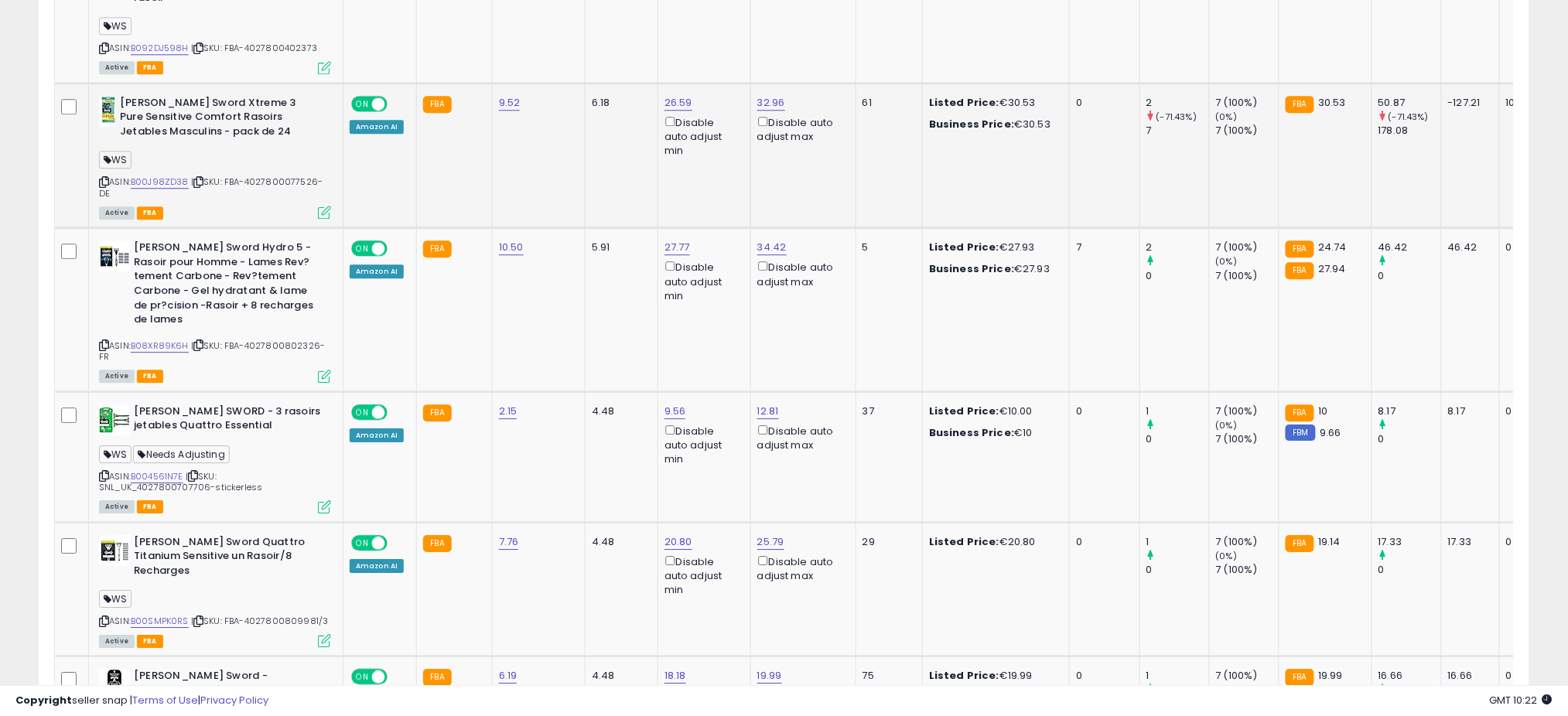
scroll to position [3608, 0]
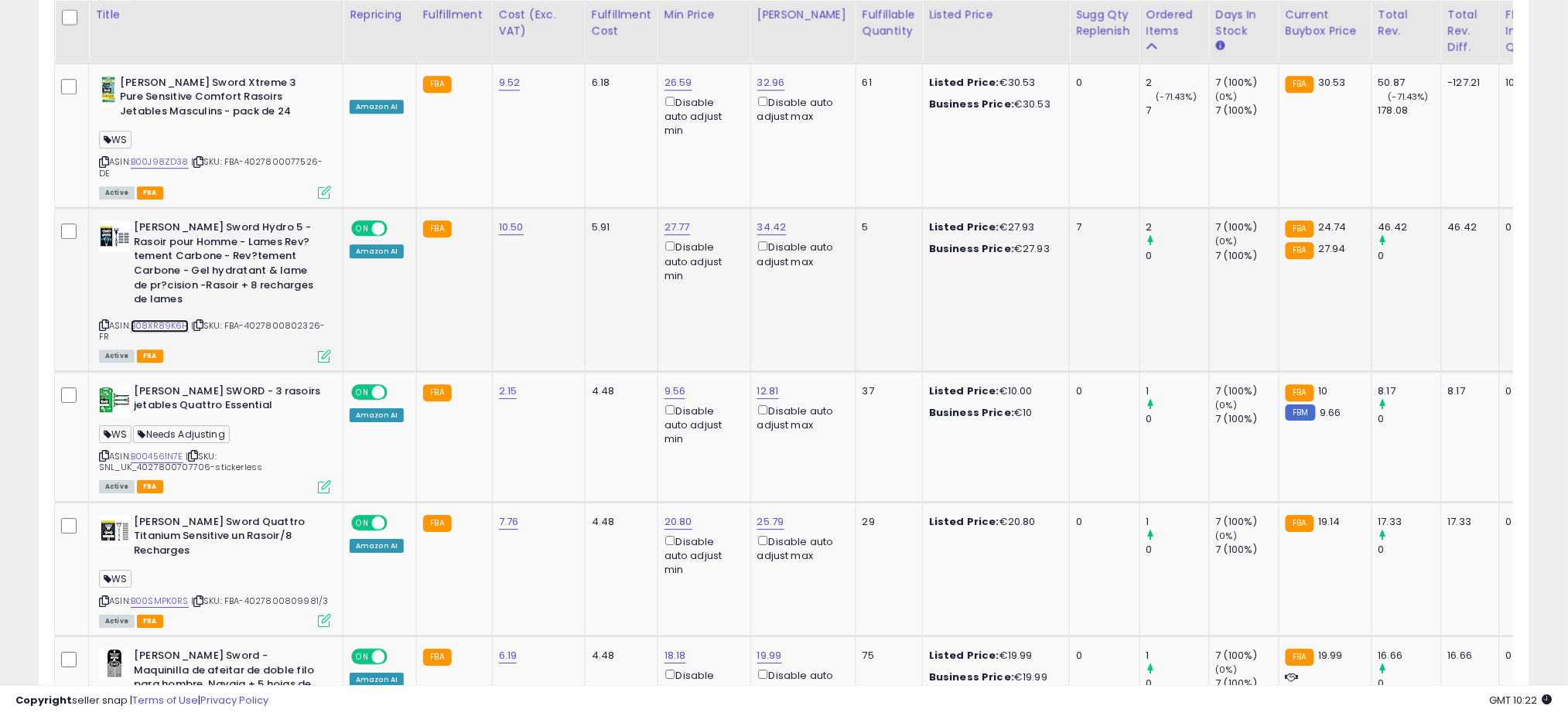
click at [166, 319] on link "B08XR89K6H" at bounding box center [159, 326] width 59 height 13
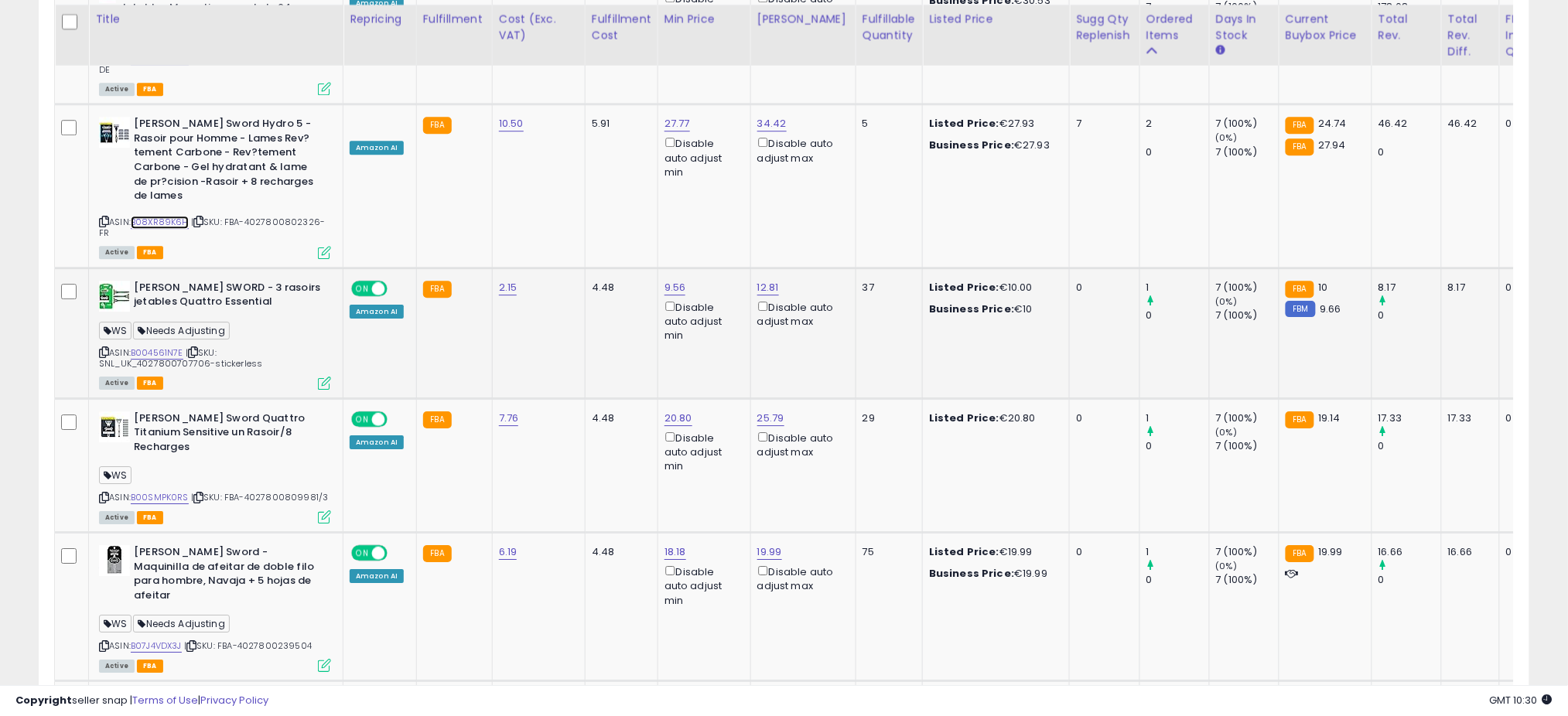
scroll to position [3791, 0]
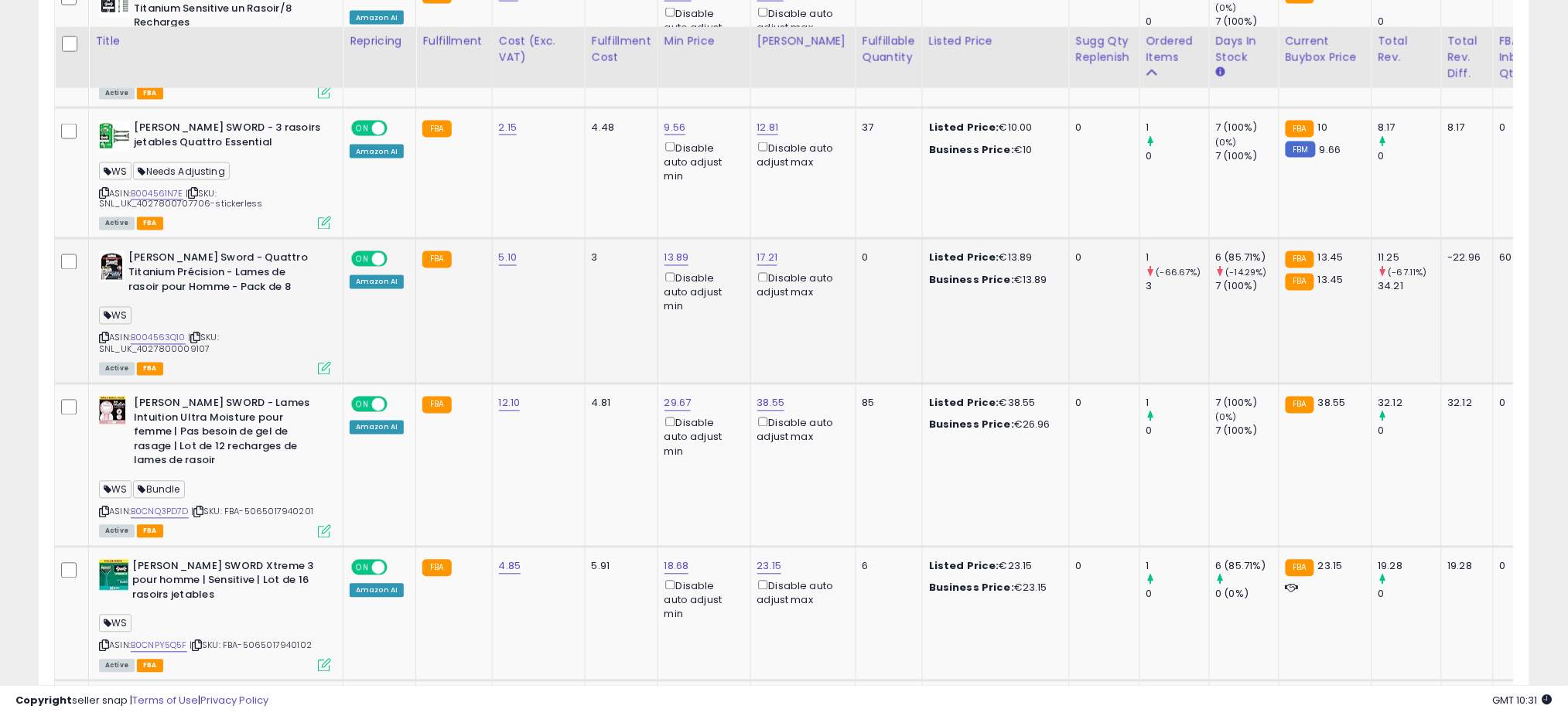
scroll to position [899, 0]
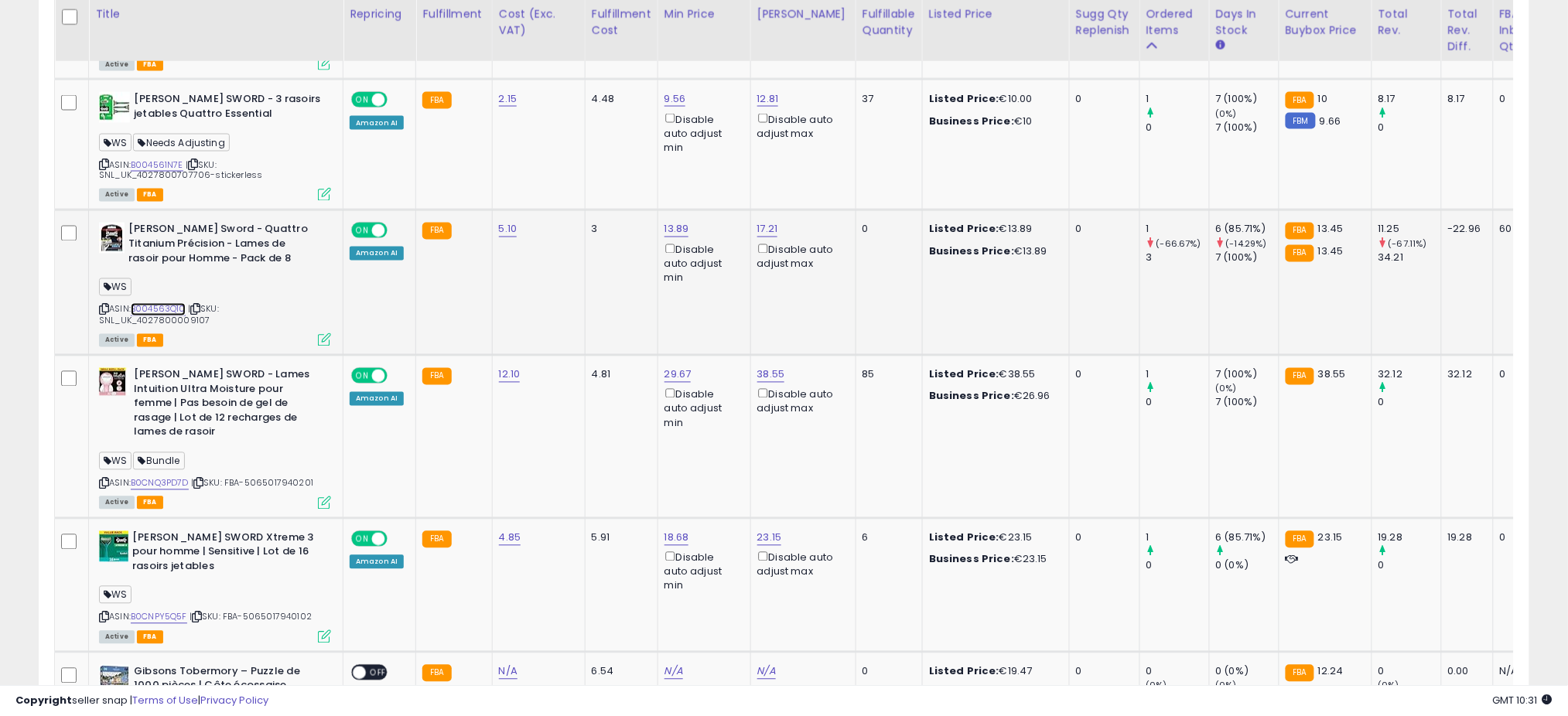
click at [166, 303] on link "B004563Q10" at bounding box center [157, 310] width 55 height 13
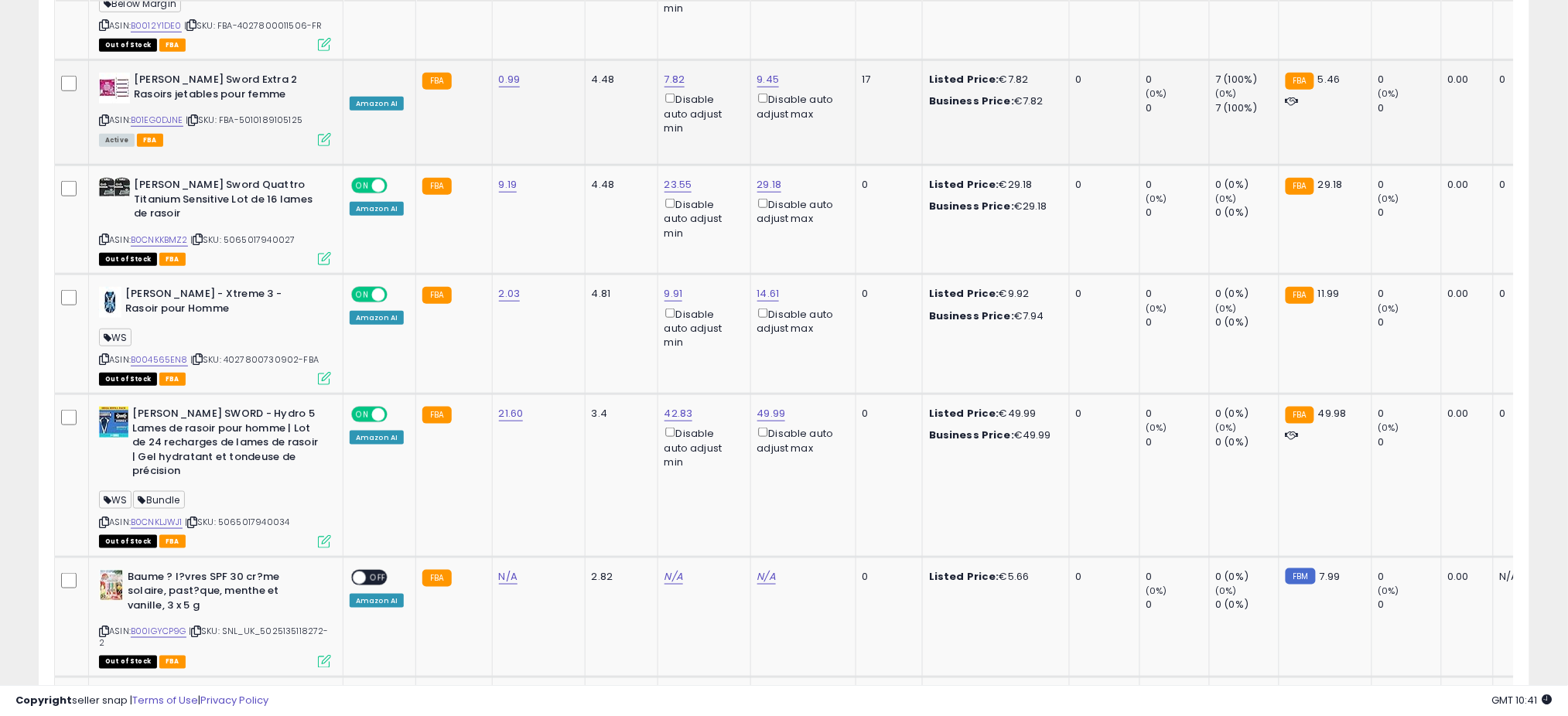
scroll to position [2344, 0]
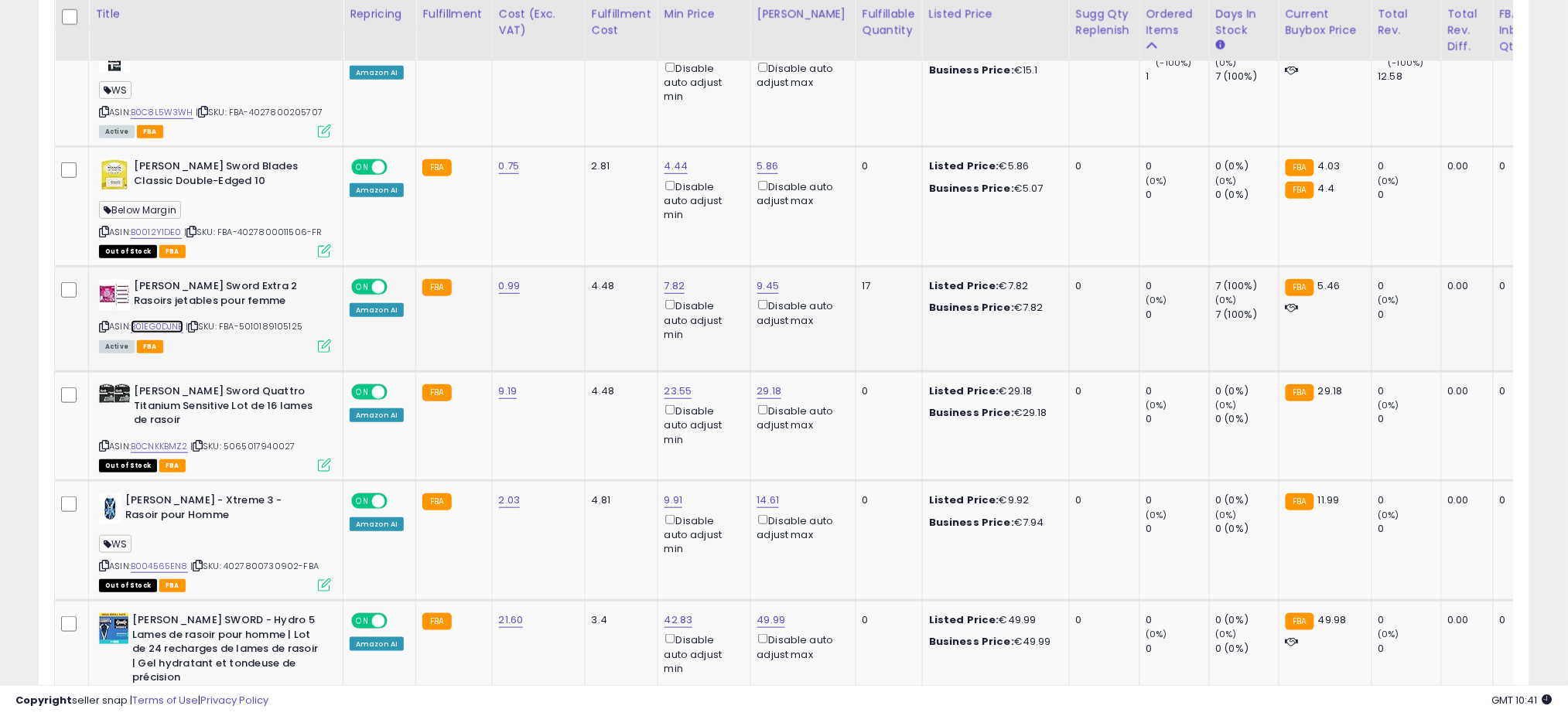
click at [171, 320] on link "B01EG0DJNE" at bounding box center [156, 327] width 53 height 13
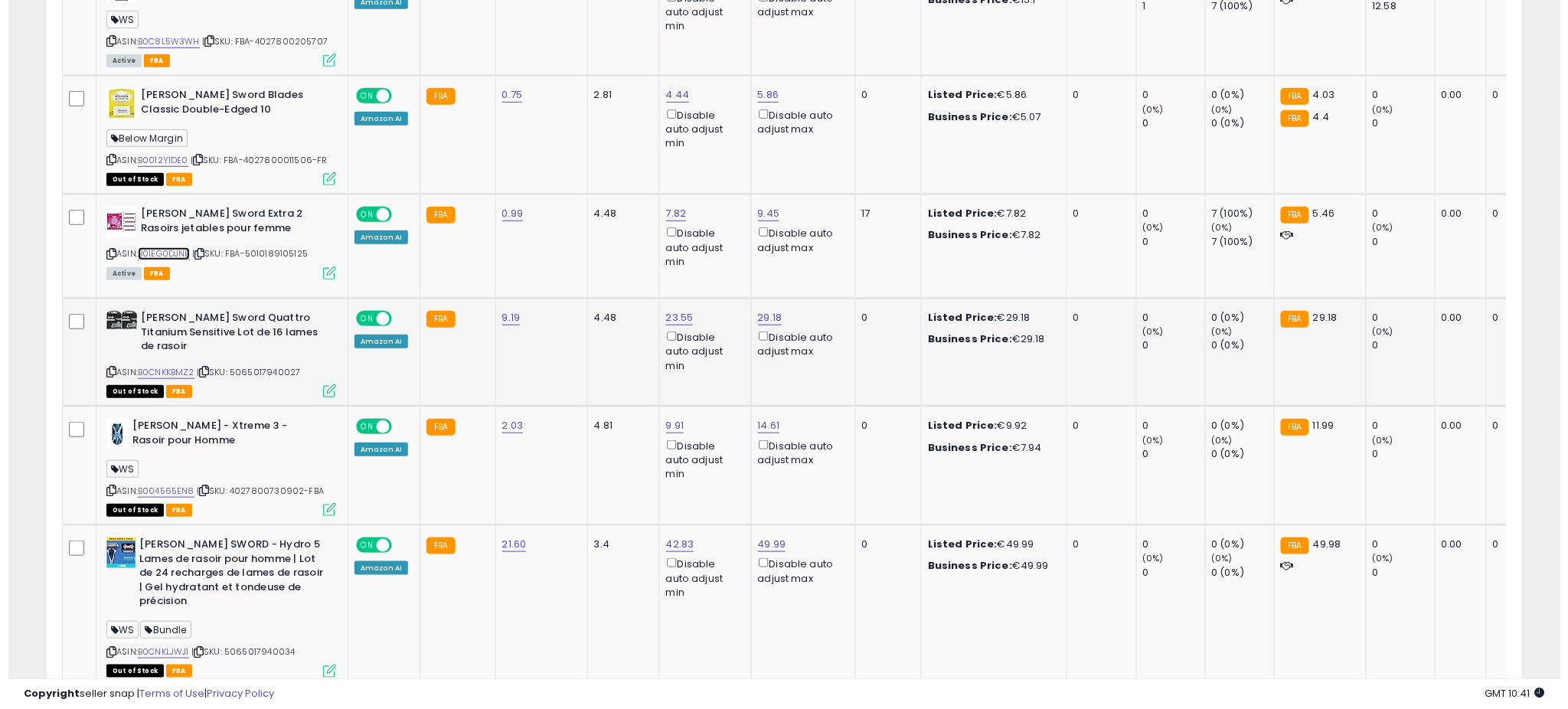
scroll to position [2525, 0]
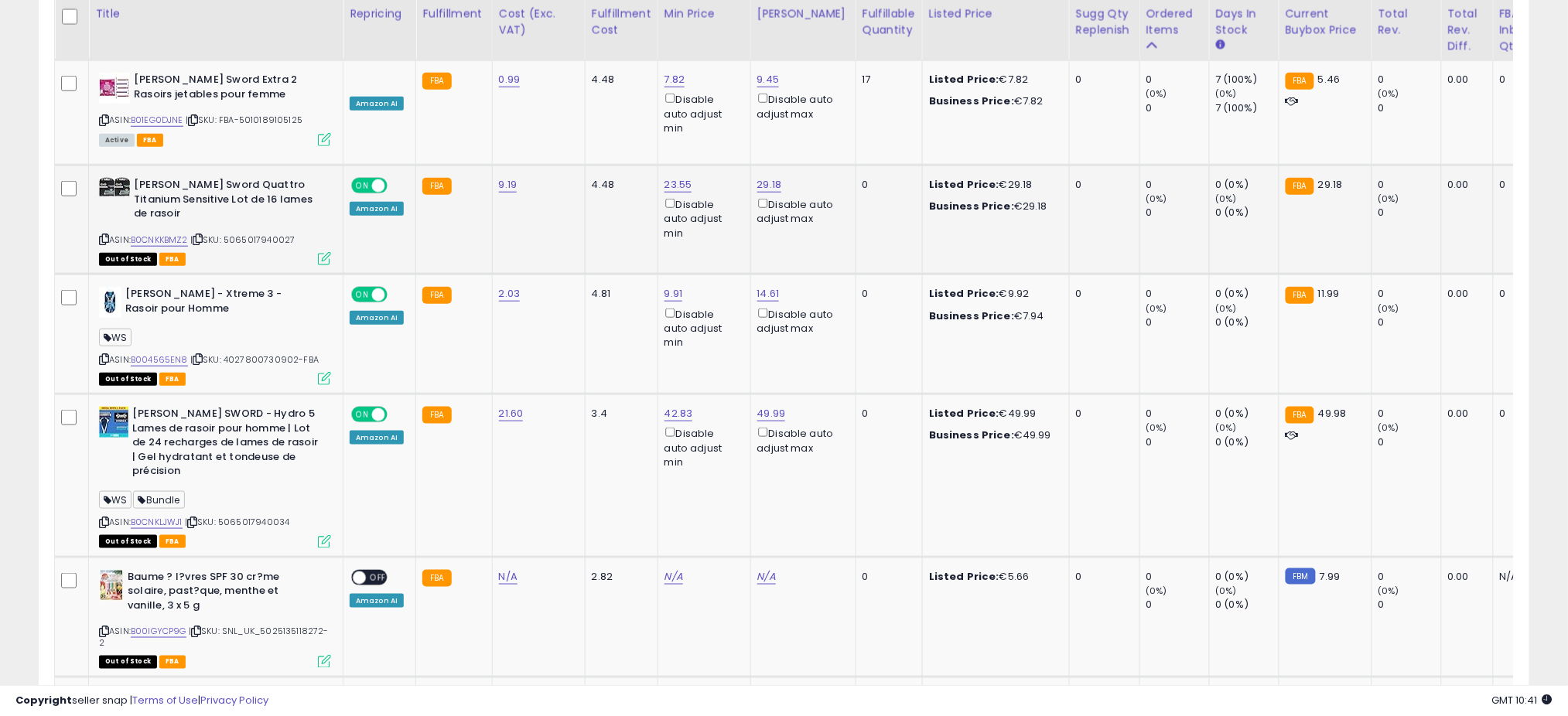
click at [330, 252] on icon at bounding box center [325, 259] width 13 height 13
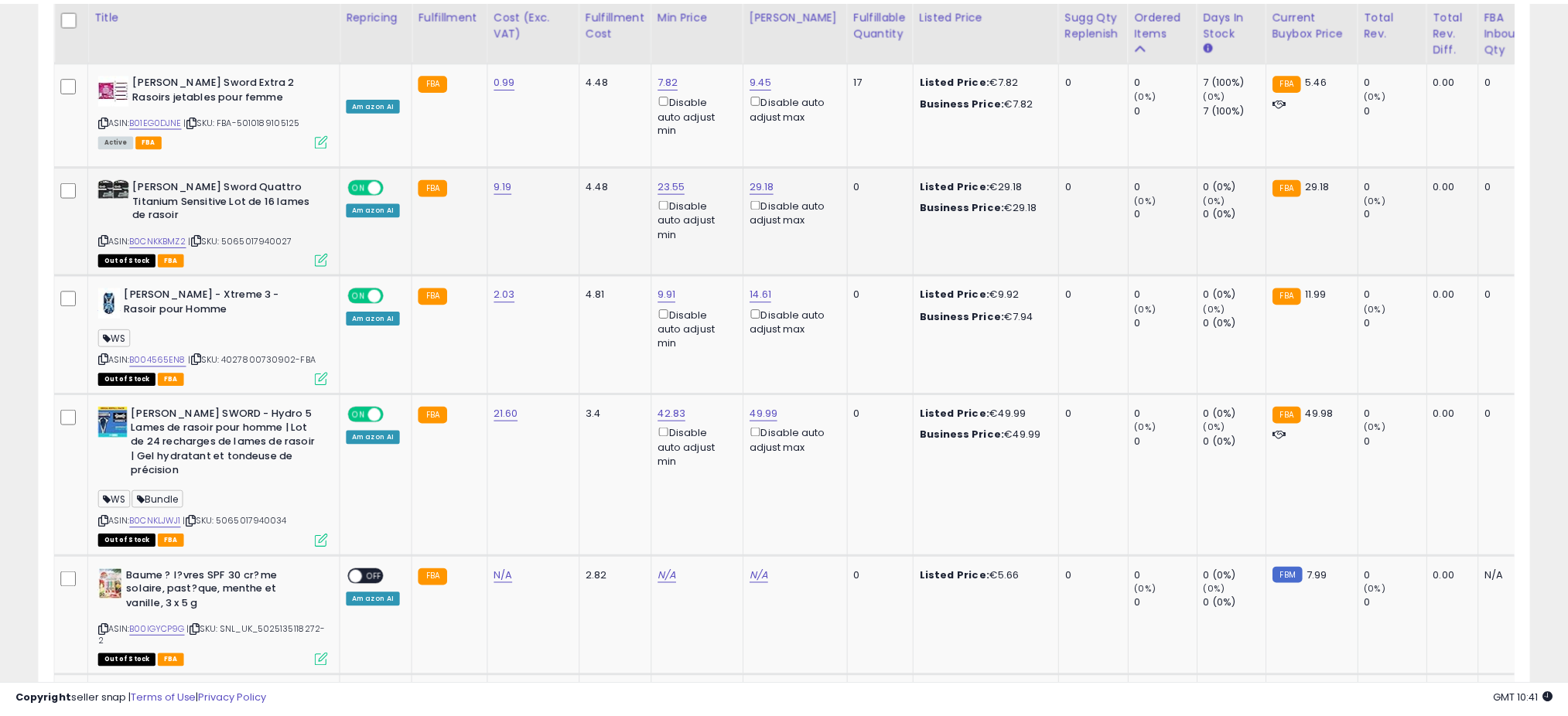
scroll to position [317, 875]
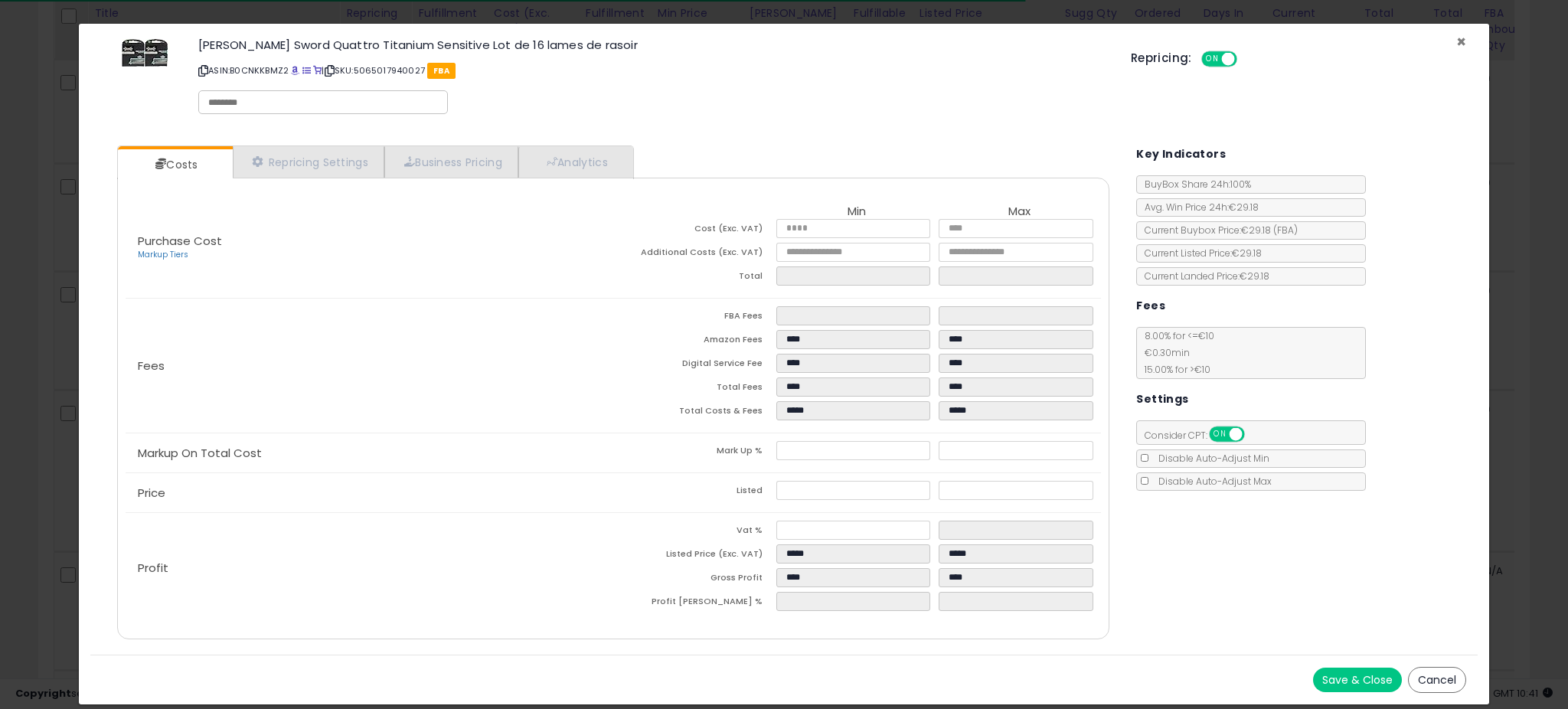
click at [1461, 35] on span "×" at bounding box center [1461, 41] width 9 height 22
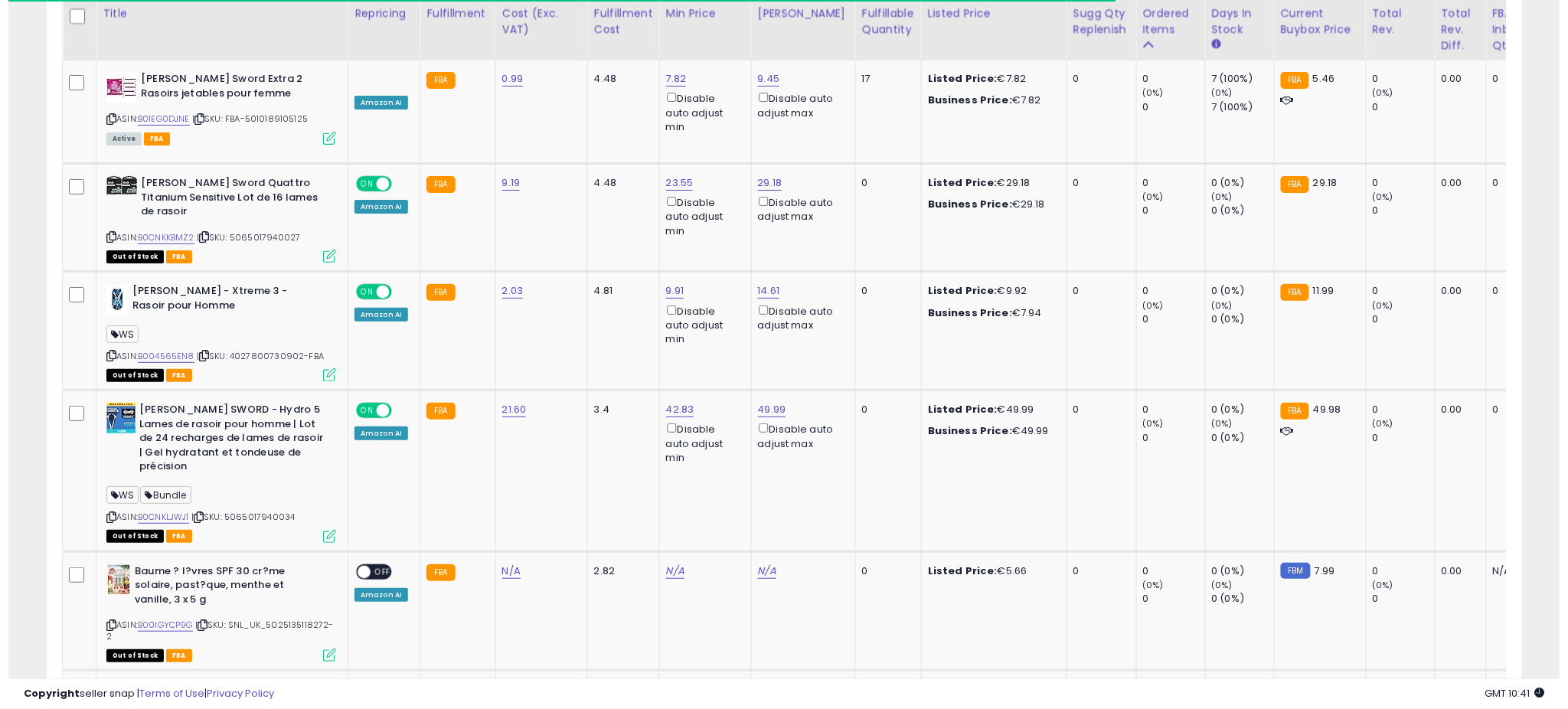
scroll to position [765425, 764900]
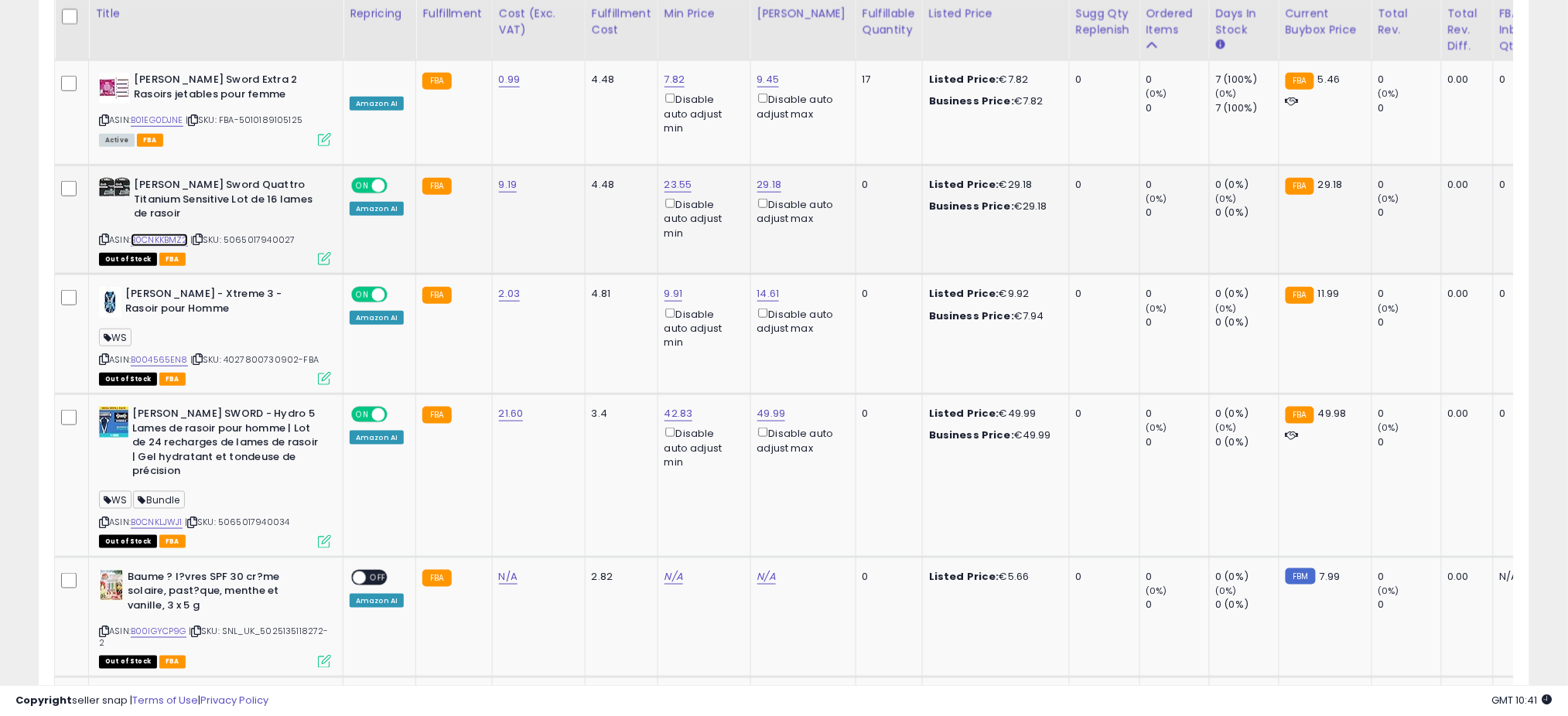
click at [179, 234] on link "B0CNKKBMZ2" at bounding box center [159, 241] width 58 height 13
click at [318, 252] on icon at bounding box center [325, 259] width 13 height 13
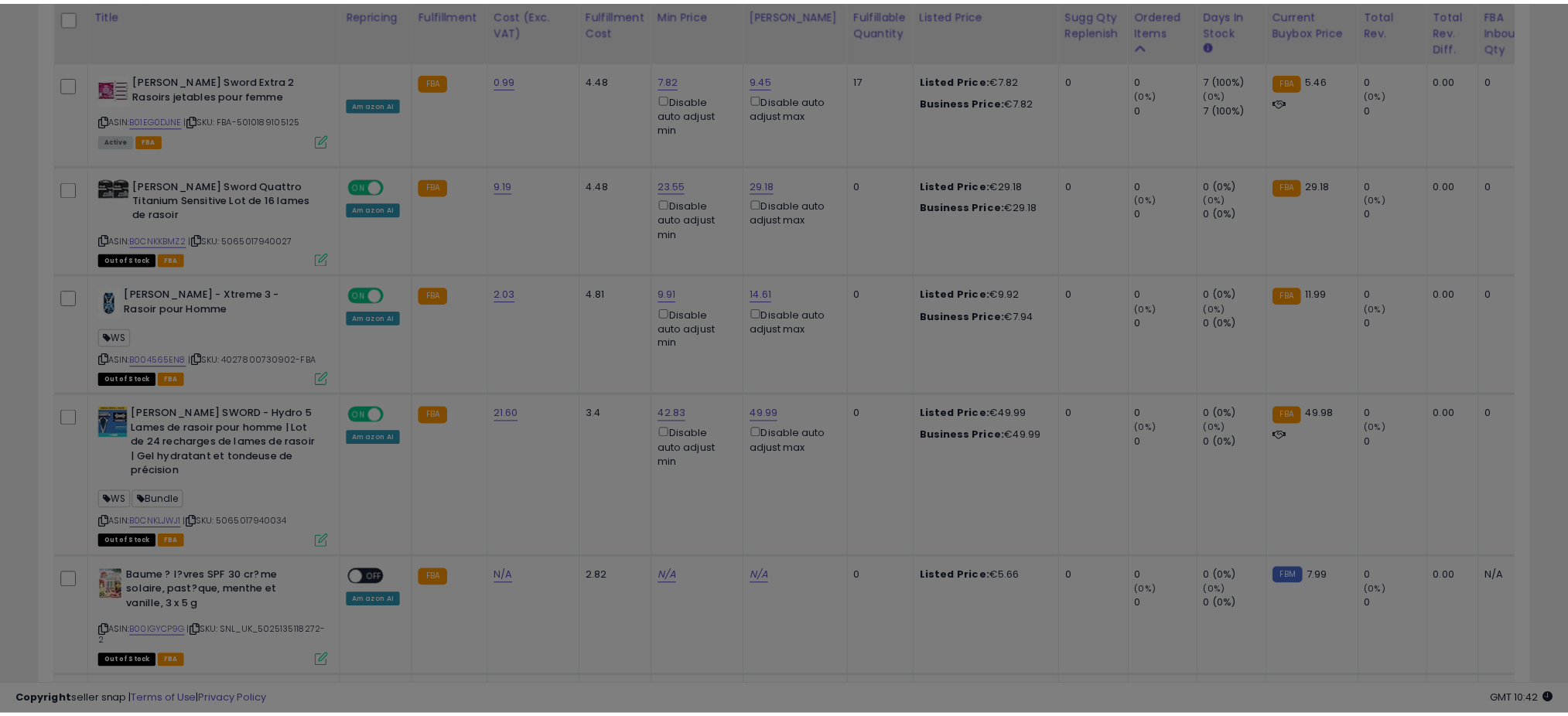
scroll to position [317, 875]
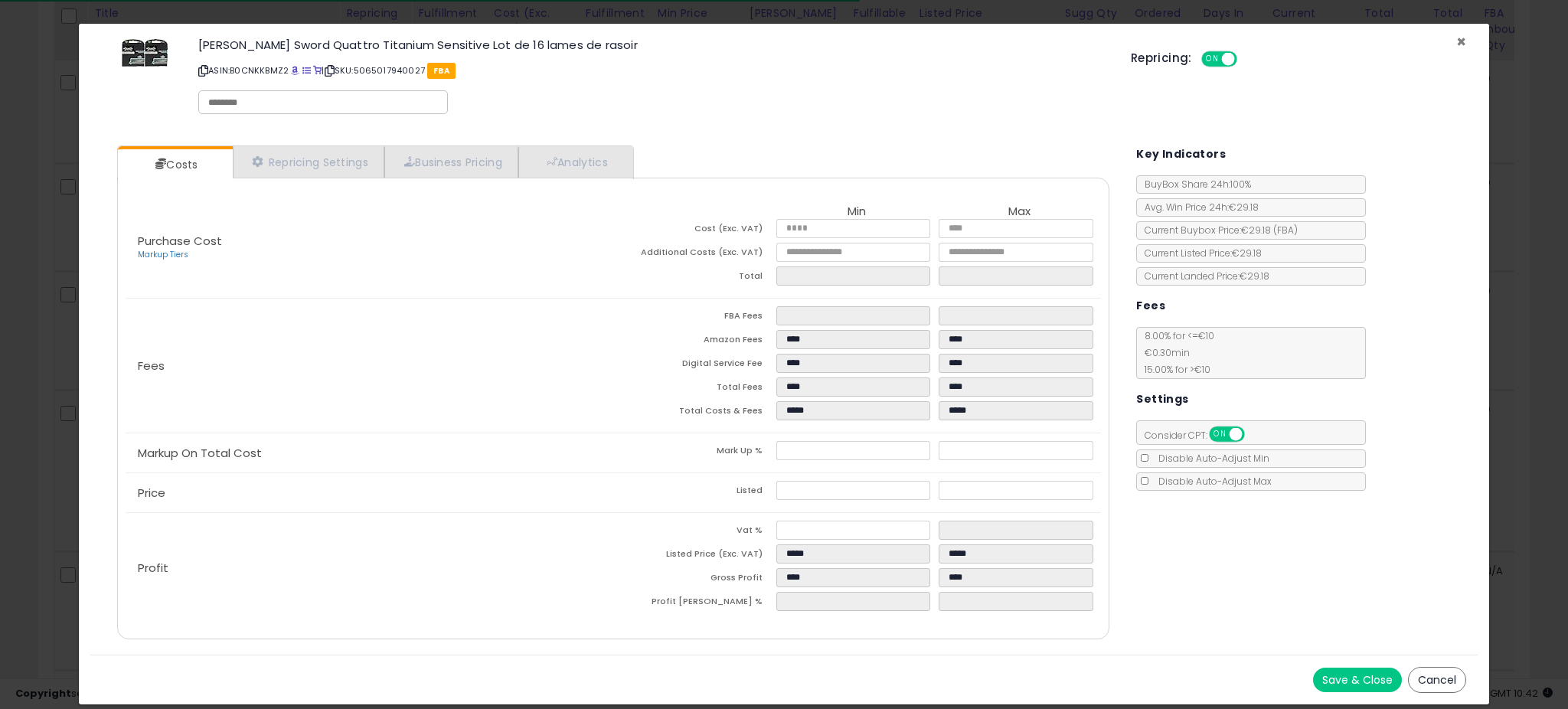
click at [1463, 42] on span "×" at bounding box center [1461, 41] width 9 height 22
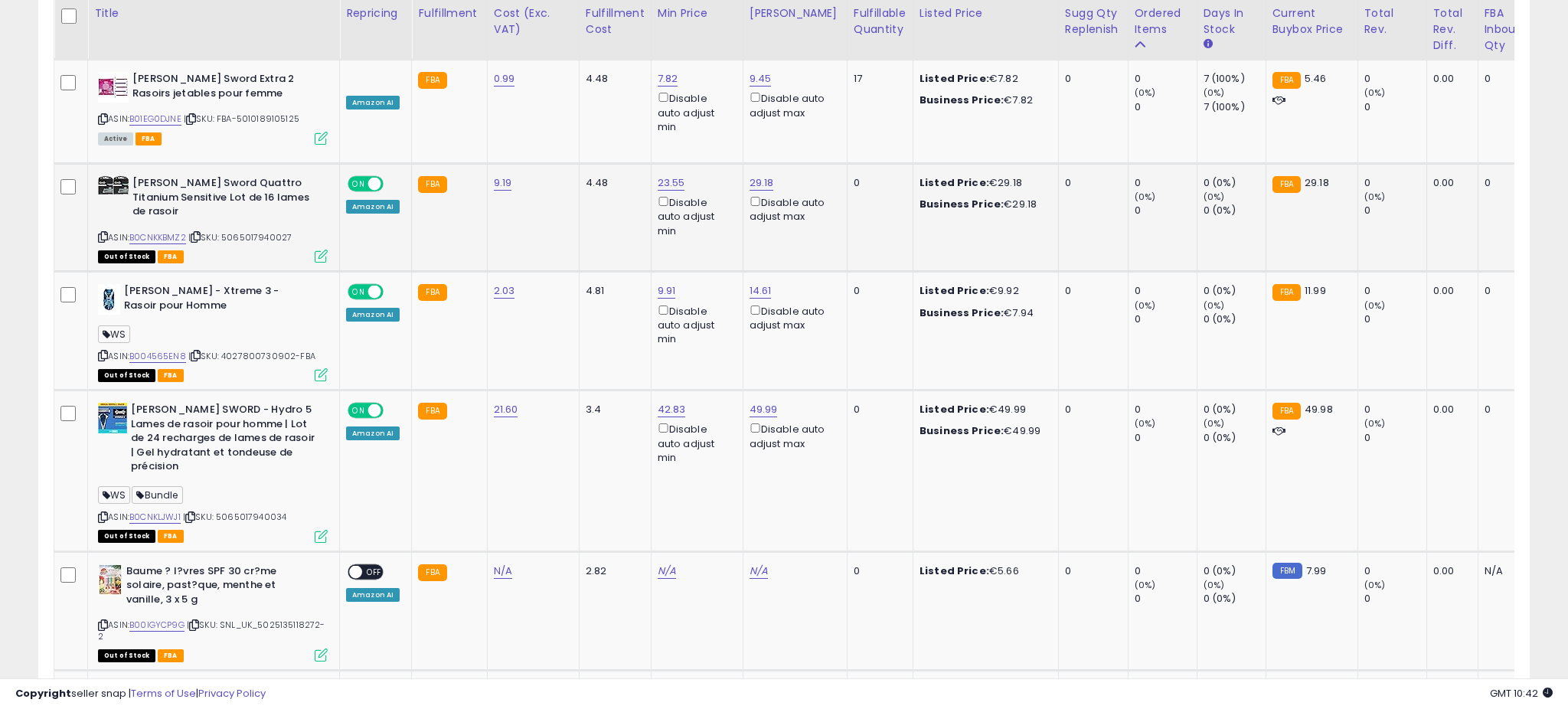
scroll to position [765425, 764900]
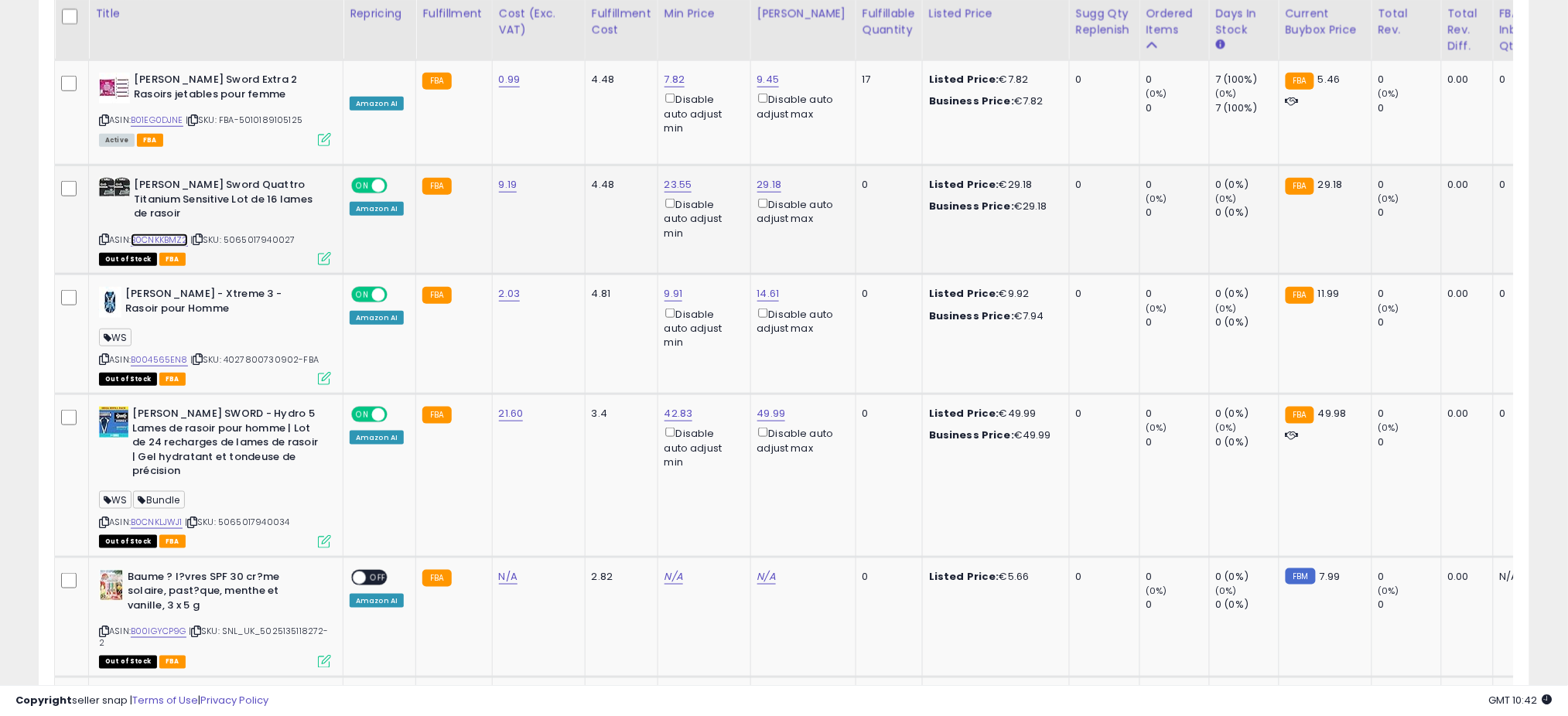
click at [188, 234] on link "B0CNKKBMZ2" at bounding box center [159, 241] width 58 height 13
click at [326, 252] on icon at bounding box center [325, 259] width 13 height 13
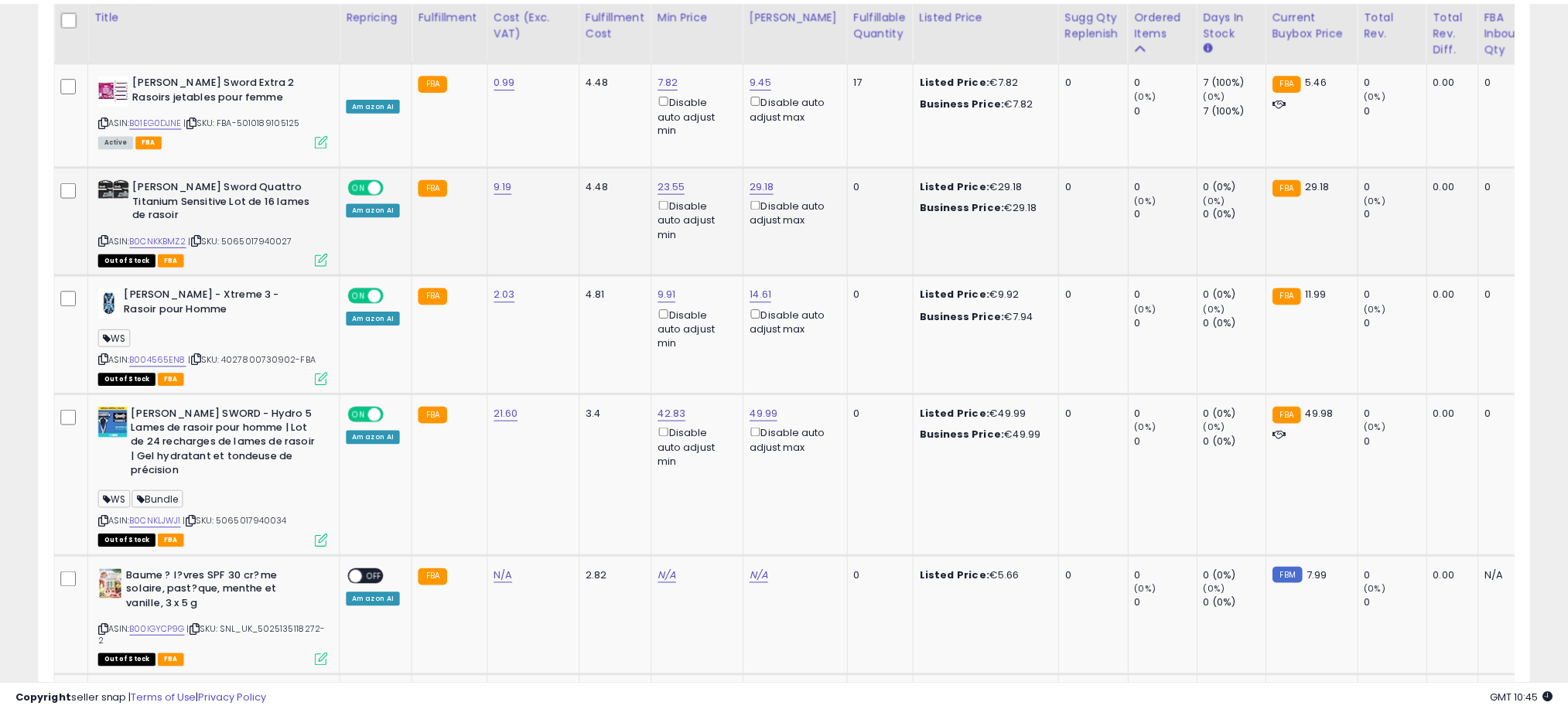
scroll to position [317, 875]
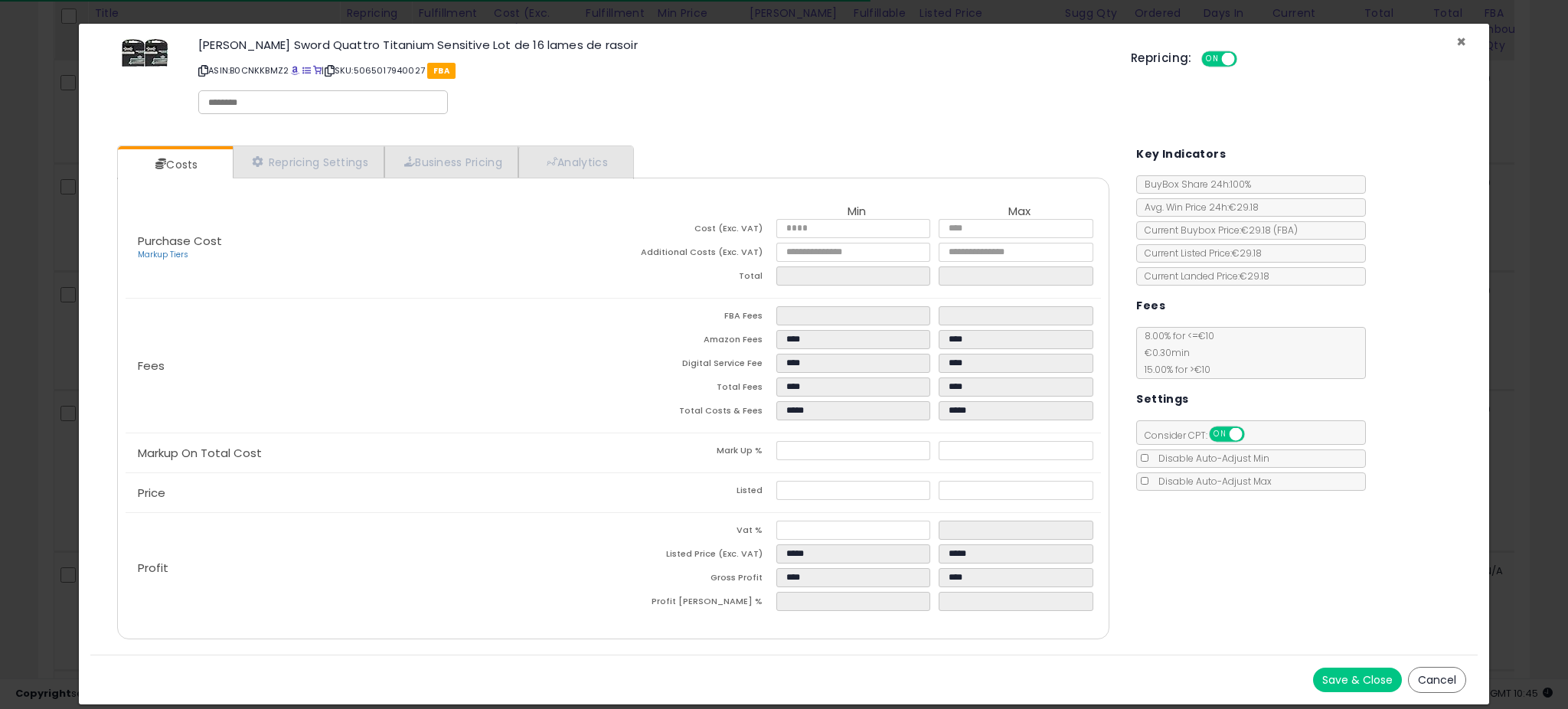
click at [1456, 36] on span "×" at bounding box center [1461, 41] width 9 height 22
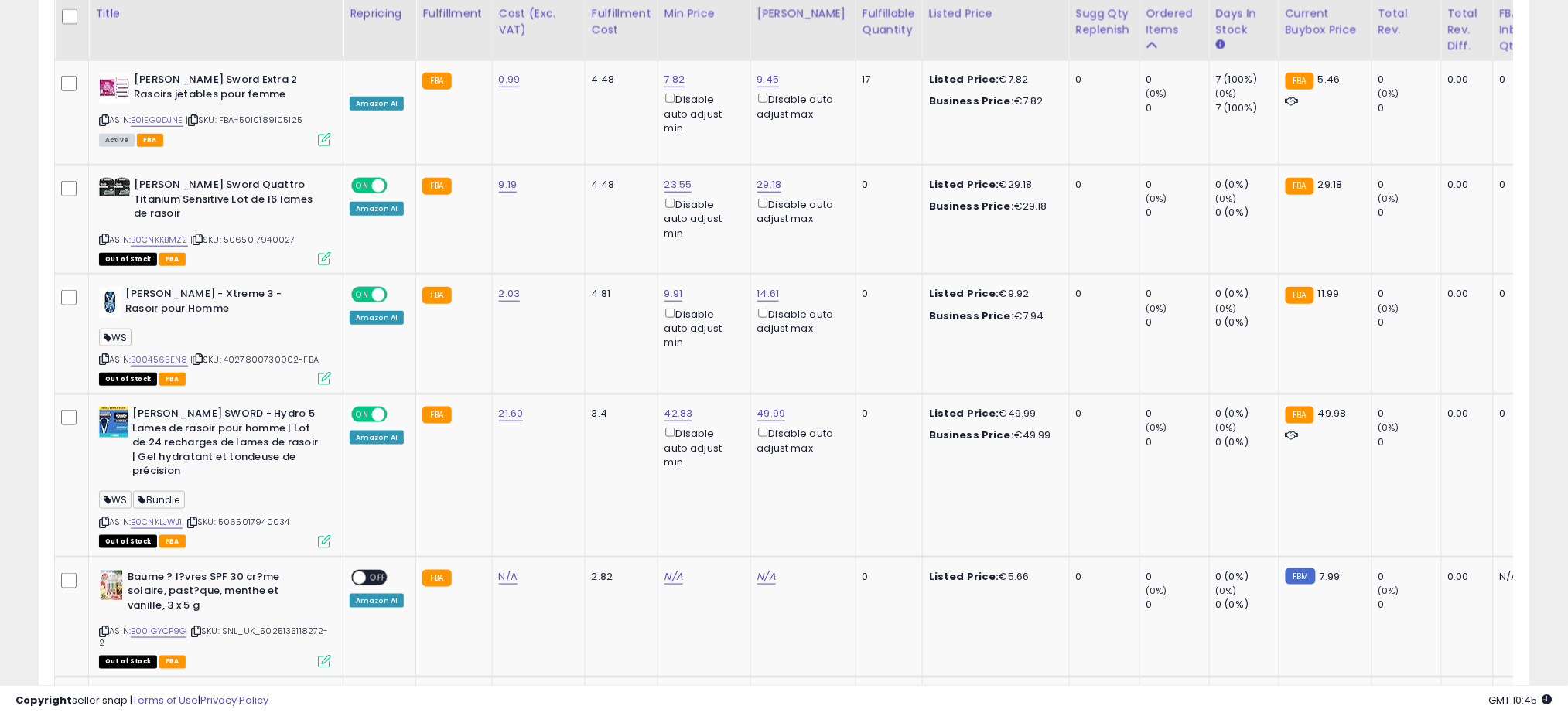
scroll to position [772982, 772853]
click at [163, 234] on link "B0CNKKBMZ2" at bounding box center [159, 241] width 58 height 13
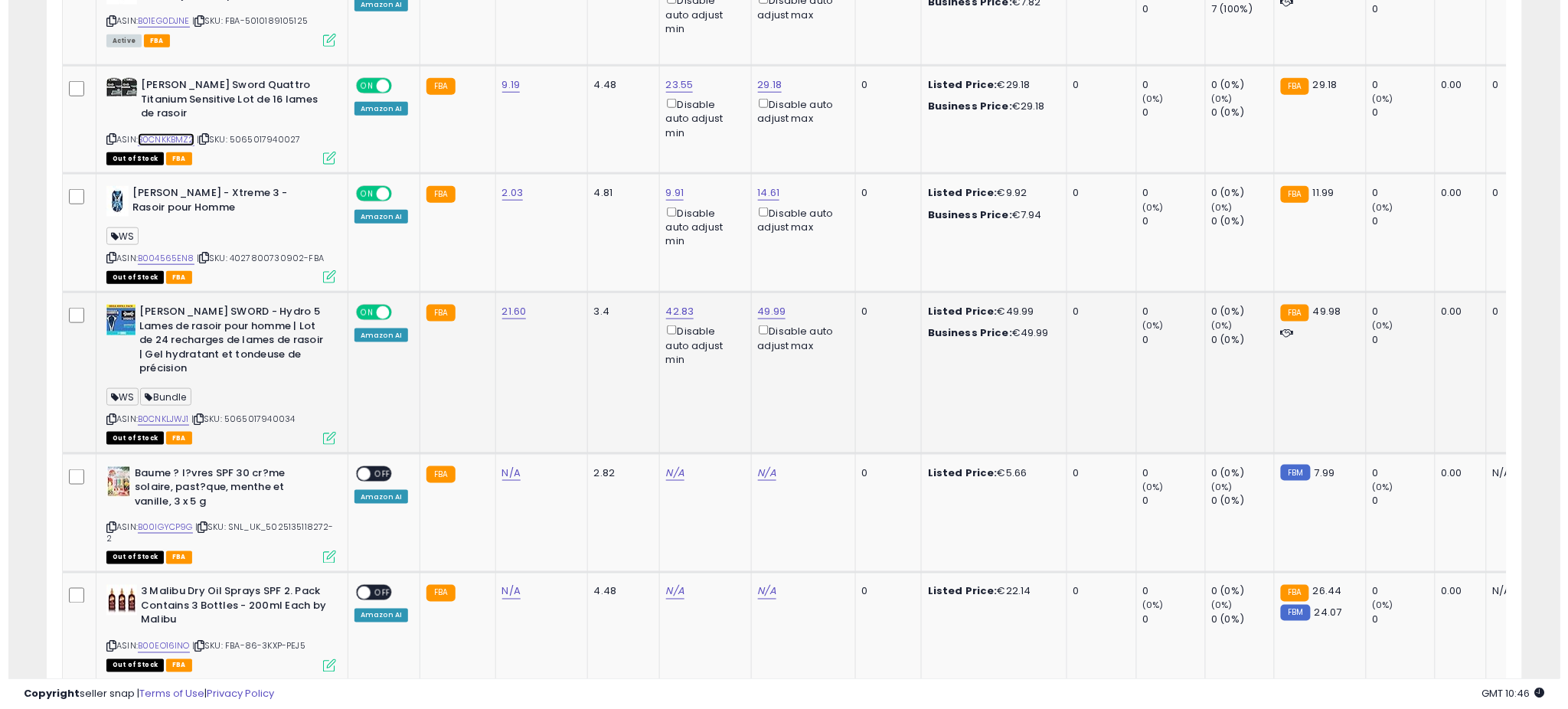
scroll to position [2626, 0]
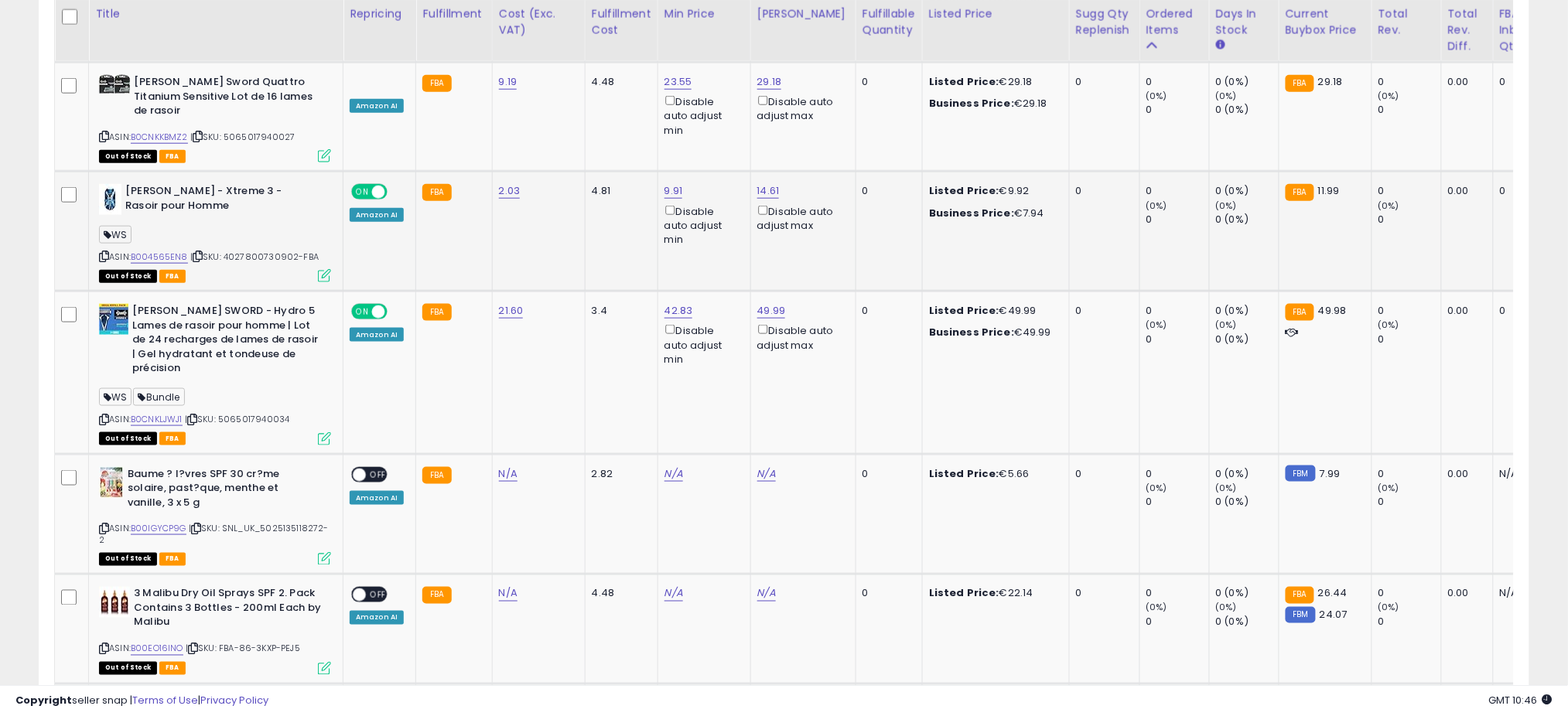
click at [320, 269] on icon at bounding box center [325, 276] width 13 height 13
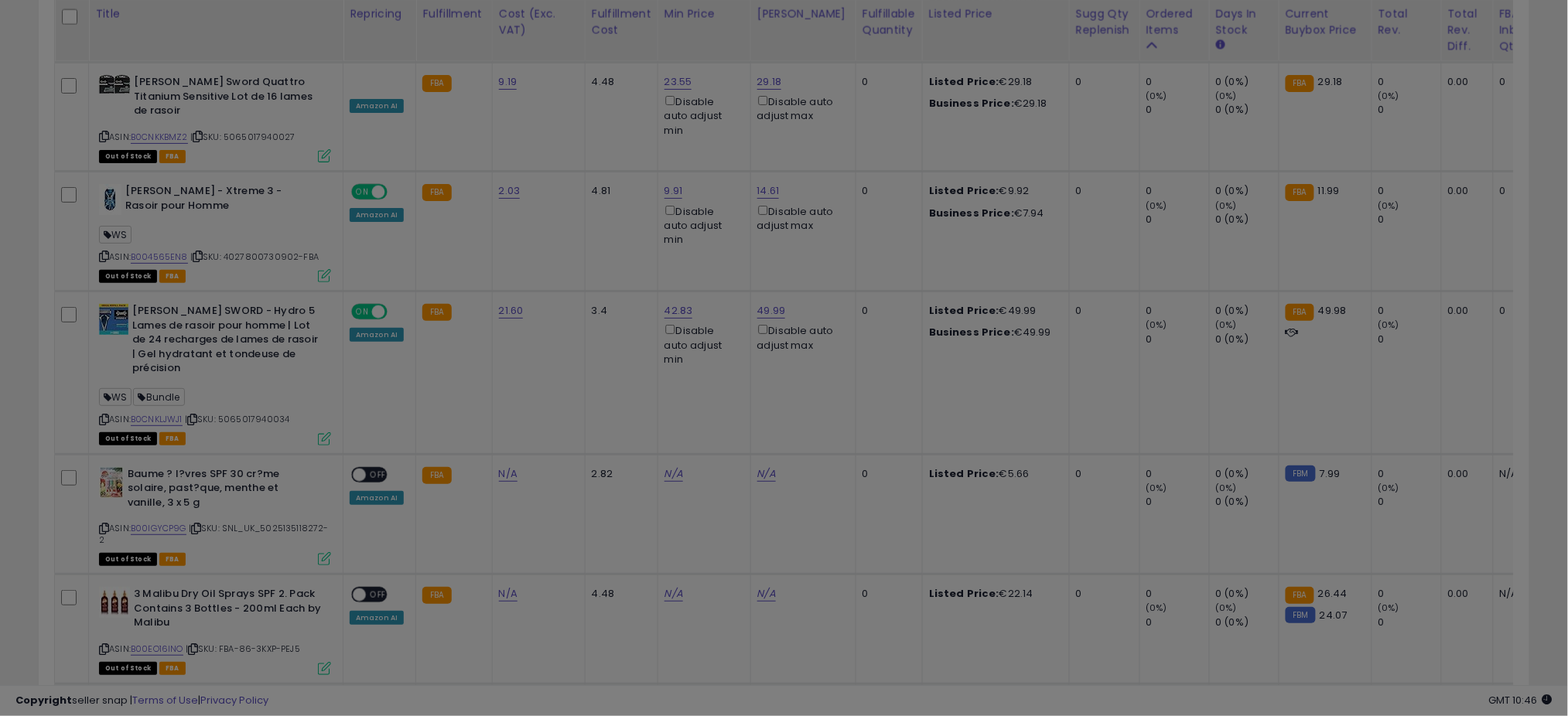
scroll to position [317, 875]
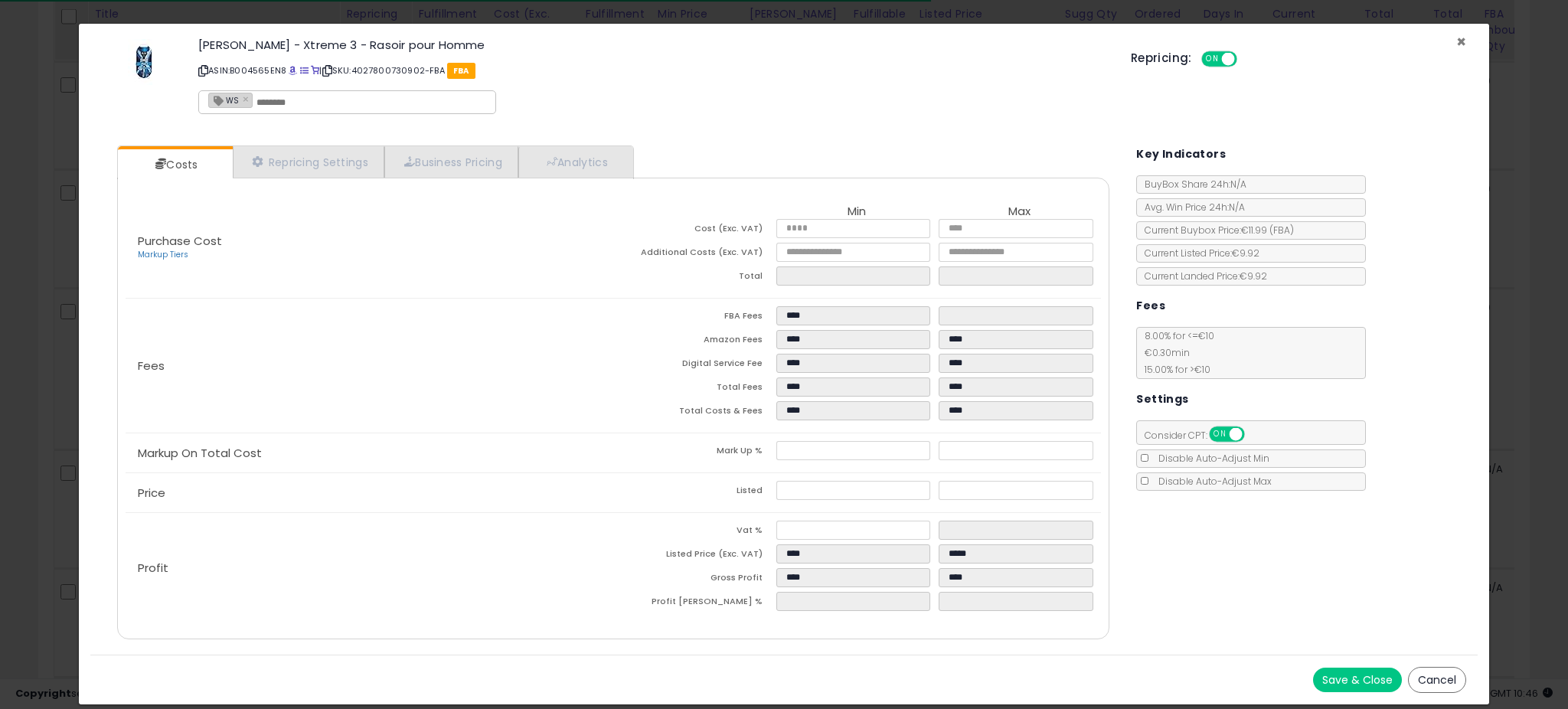
click at [1462, 33] on span "×" at bounding box center [1461, 41] width 9 height 22
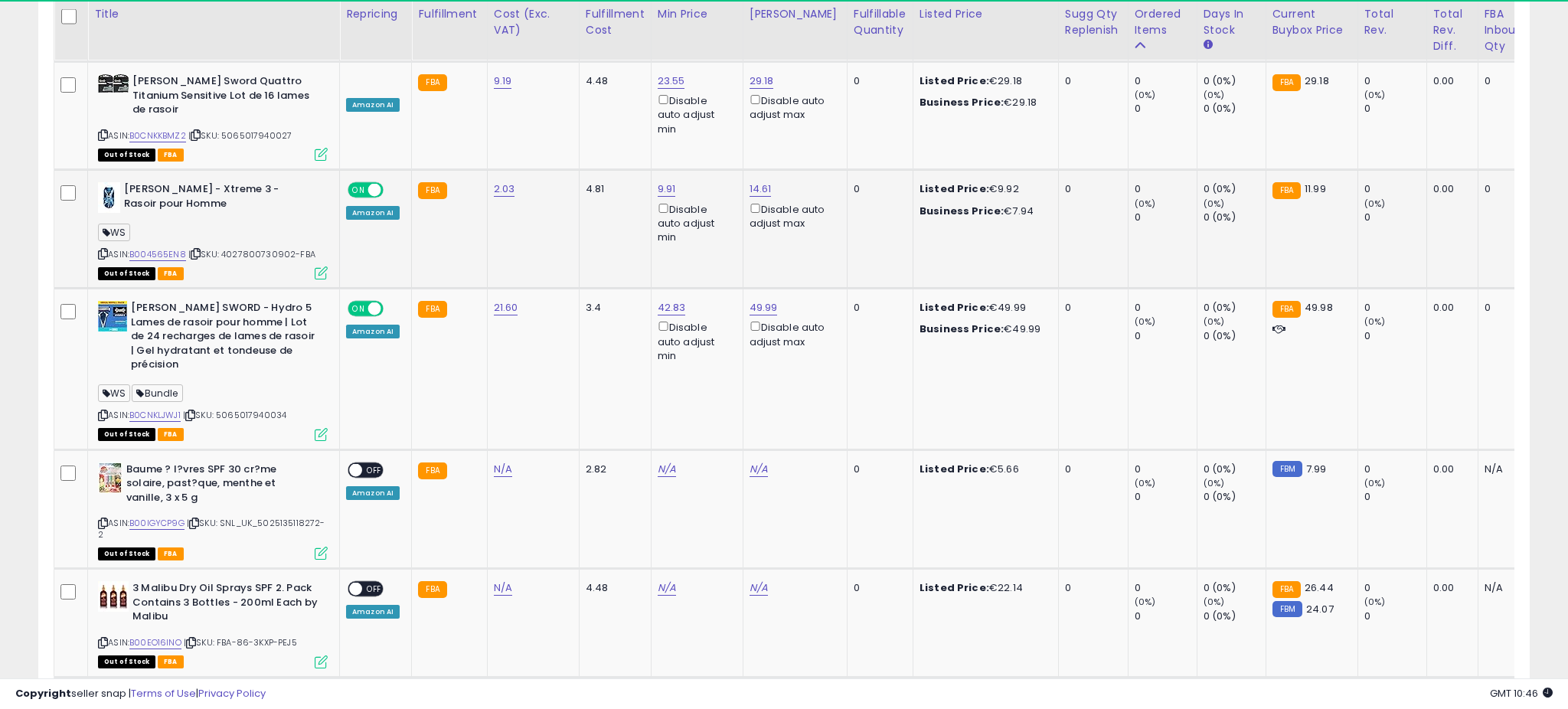
scroll to position [765425, 764900]
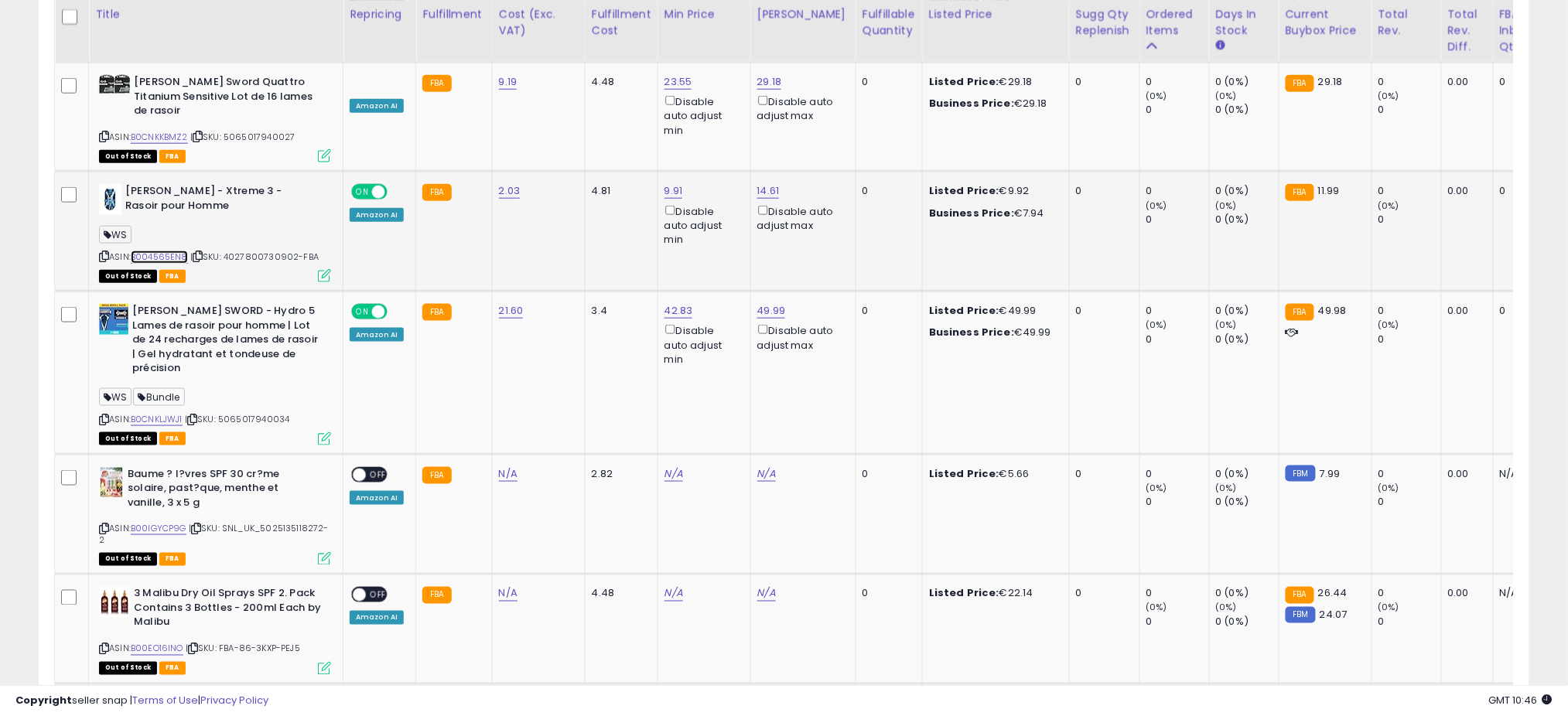
click at [156, 250] on link "B004565EN8" at bounding box center [159, 257] width 58 height 13
click at [320, 269] on icon at bounding box center [325, 276] width 13 height 13
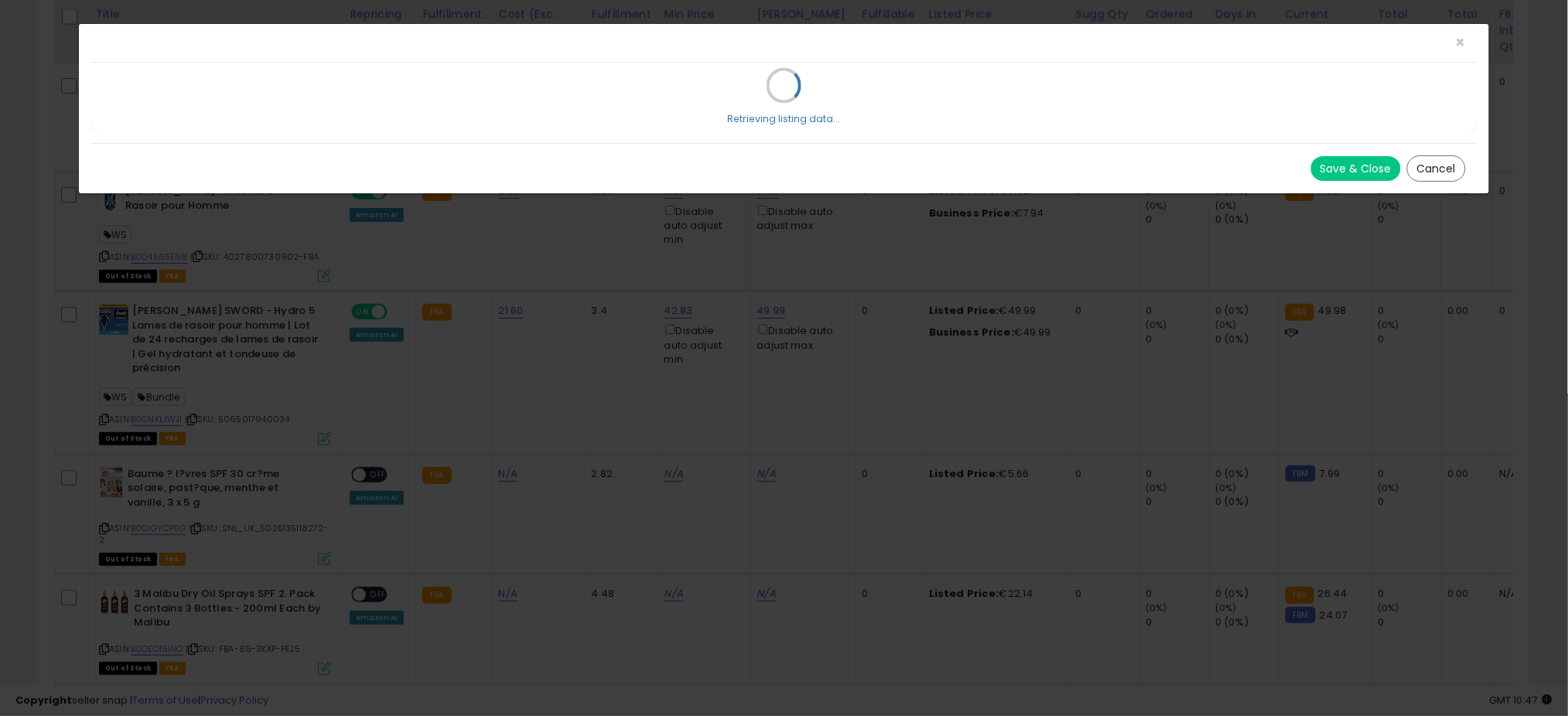
scroll to position [317, 875]
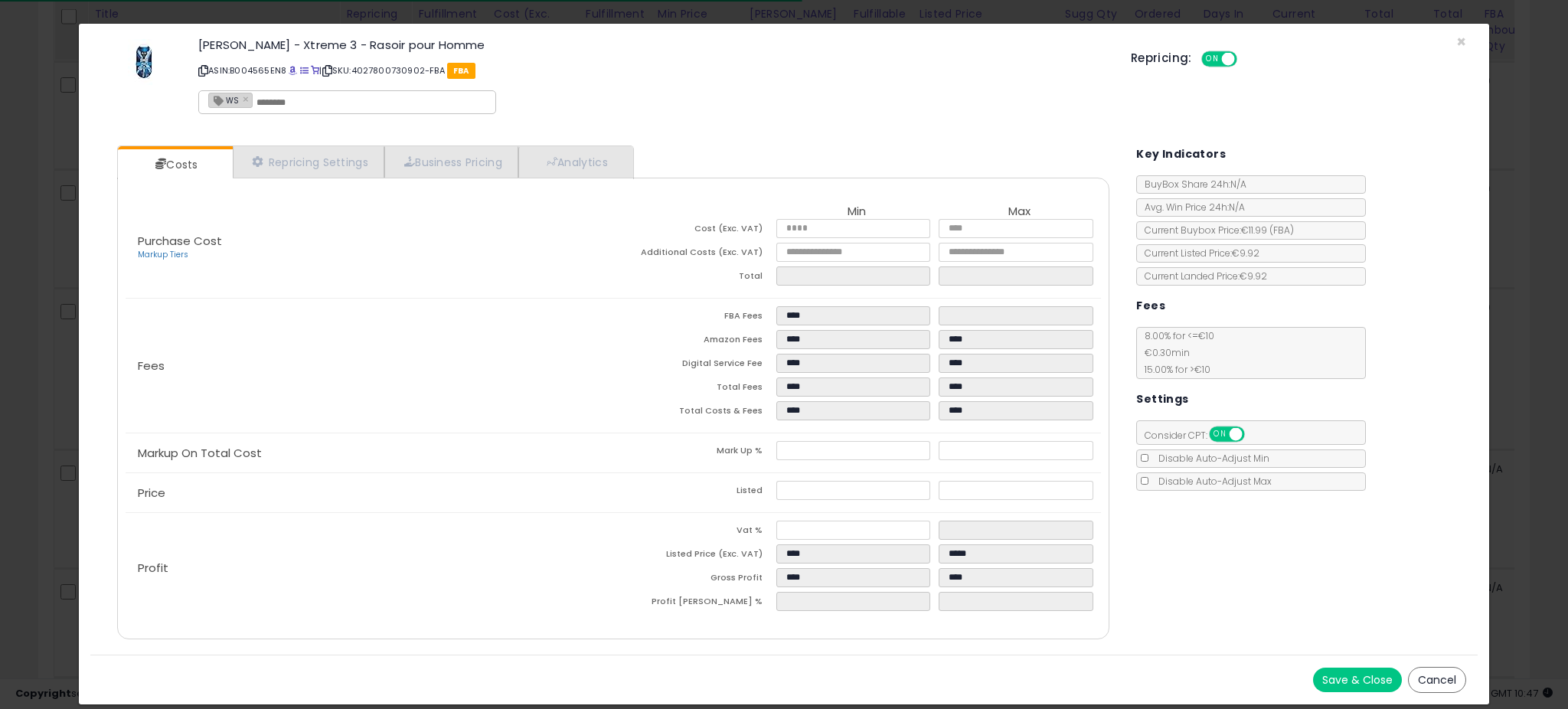
click at [282, 103] on input "text" at bounding box center [371, 103] width 230 height 14
type input "**********"
click at [1364, 684] on button "Save & Close" at bounding box center [1358, 681] width 89 height 25
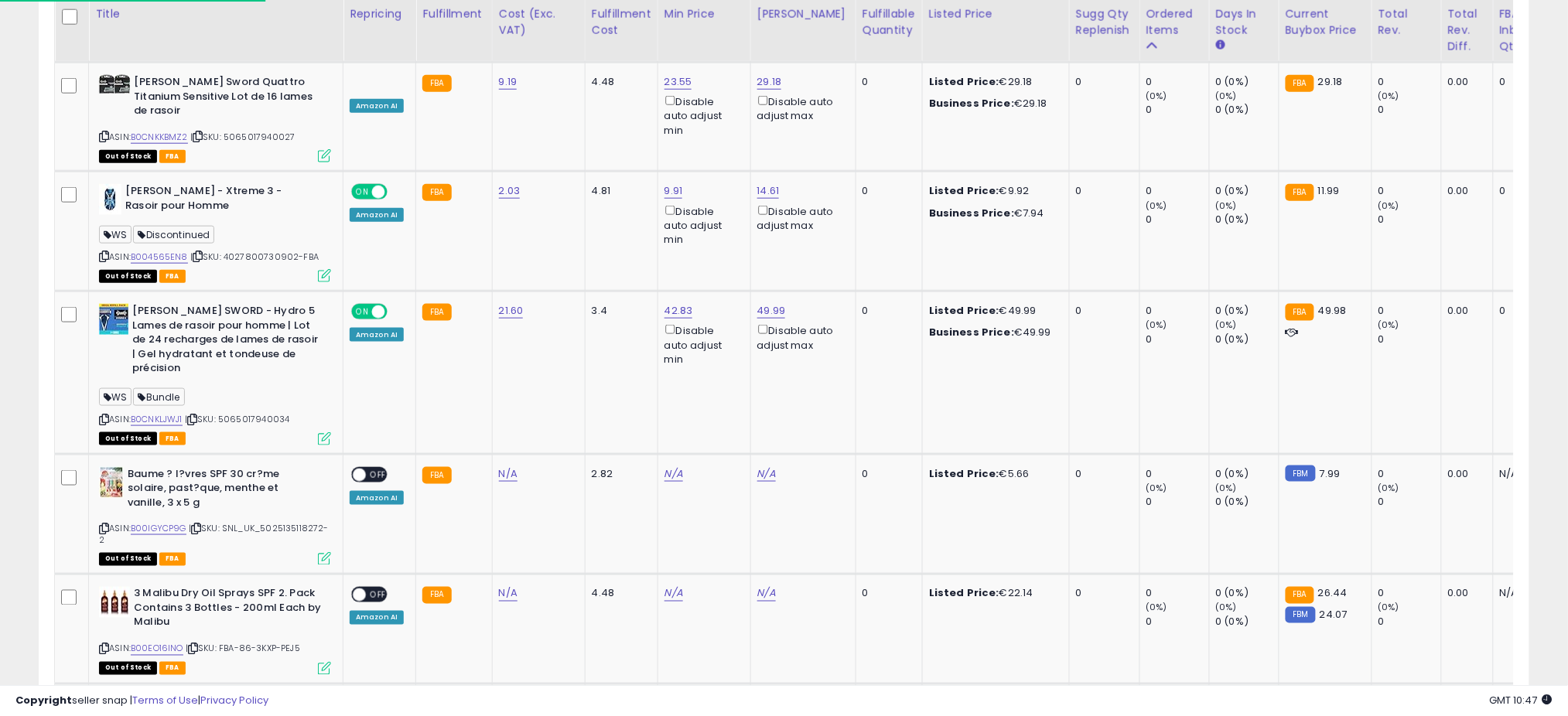
scroll to position [772982, 772853]
click at [142, 413] on link "B0CNKLJWJ1" at bounding box center [156, 420] width 52 height 13
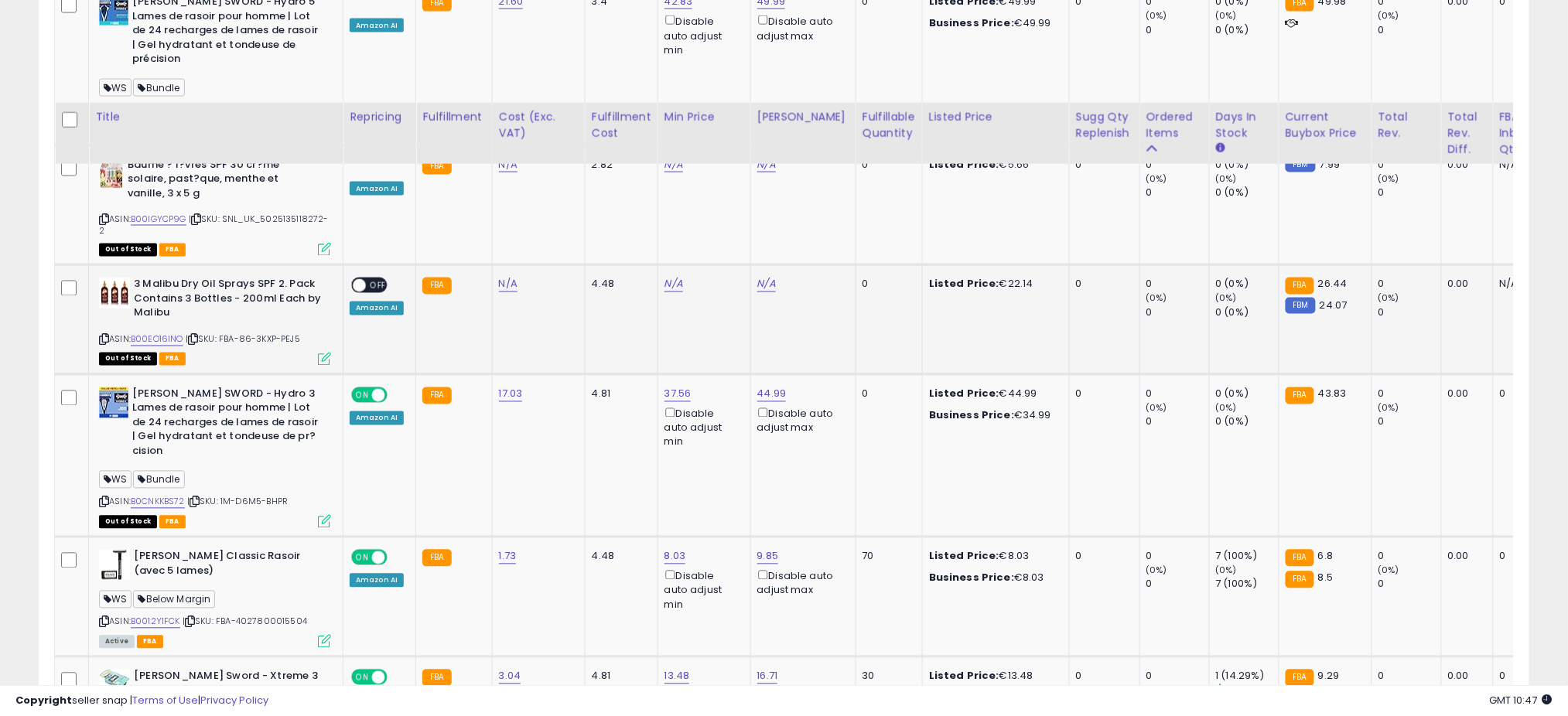
scroll to position [3168, 0]
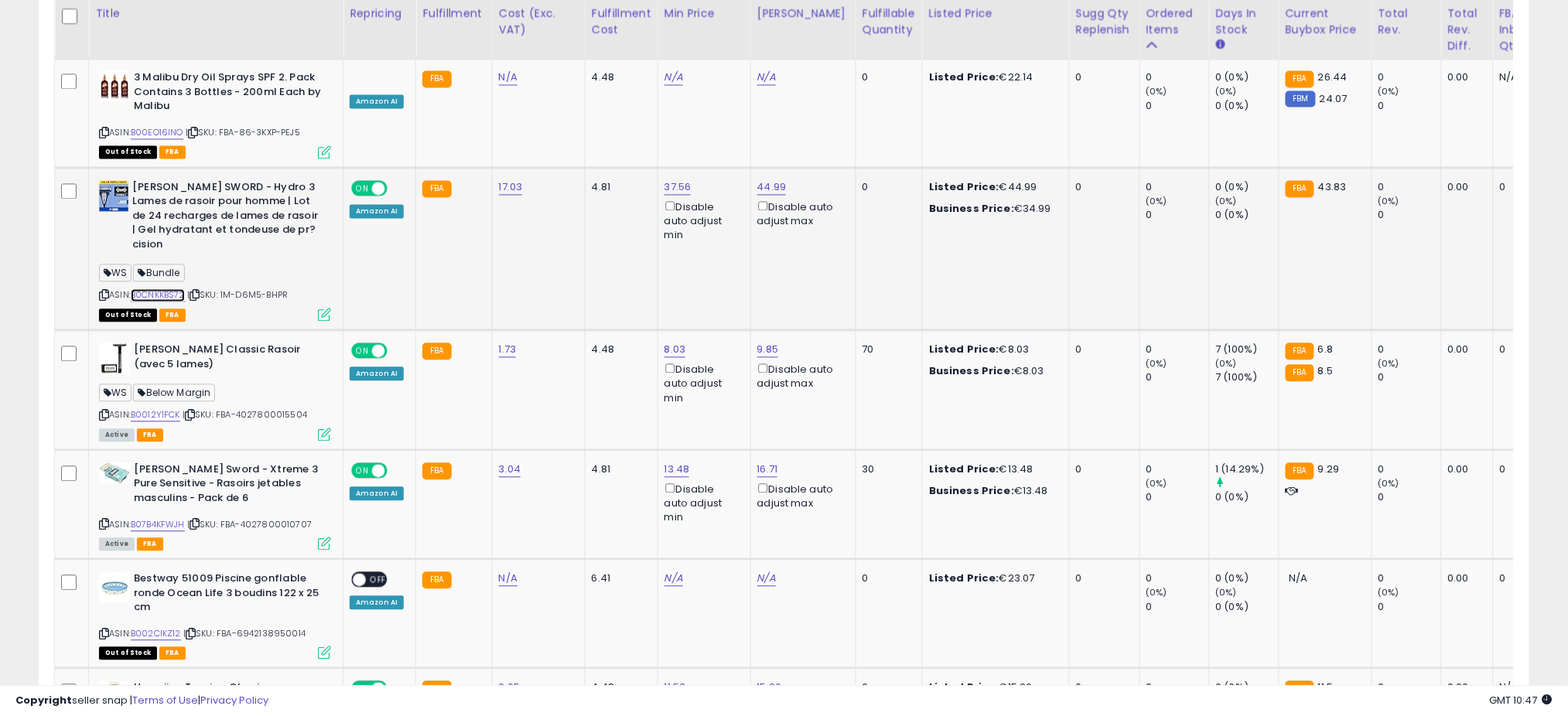
click at [158, 289] on link "B0CNKKBS72" at bounding box center [157, 296] width 54 height 13
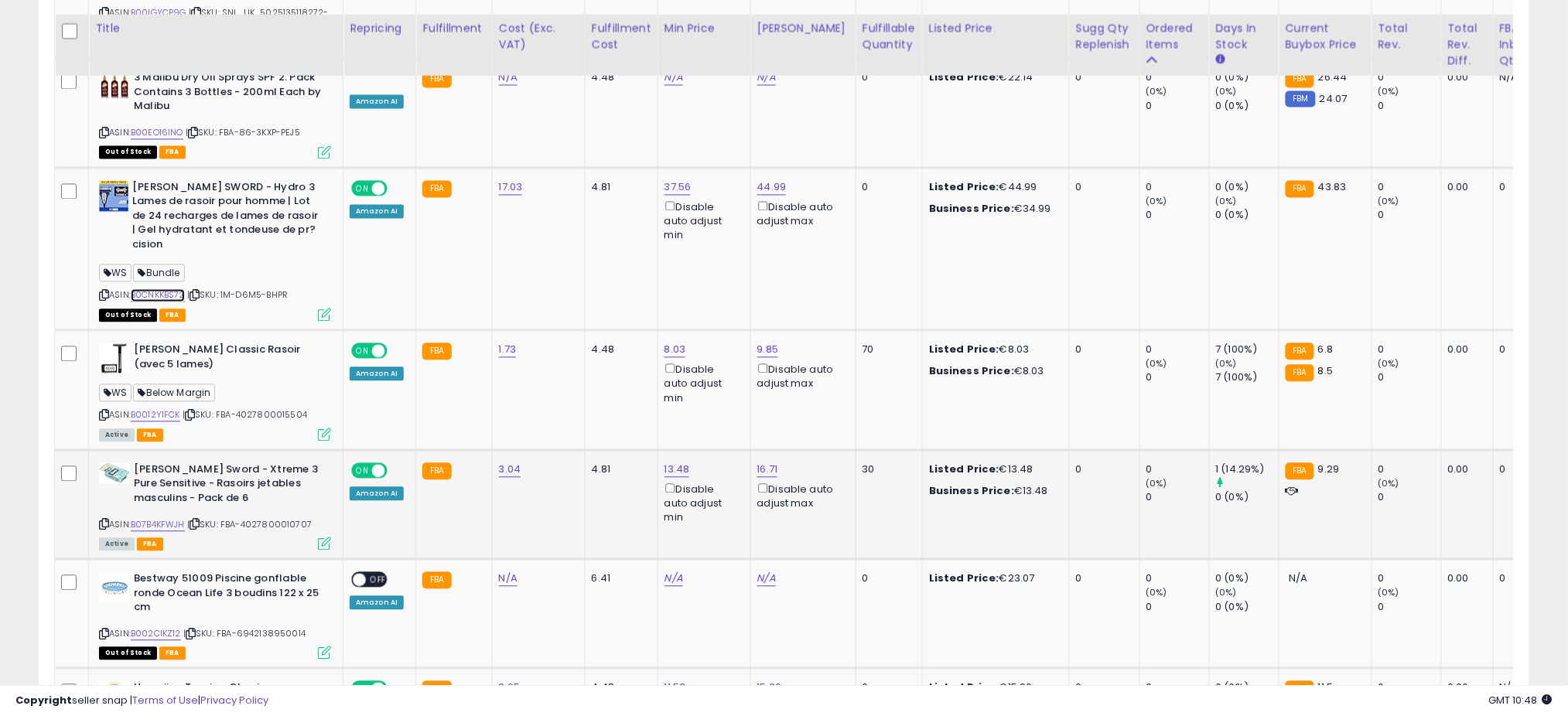
scroll to position [3277, 0]
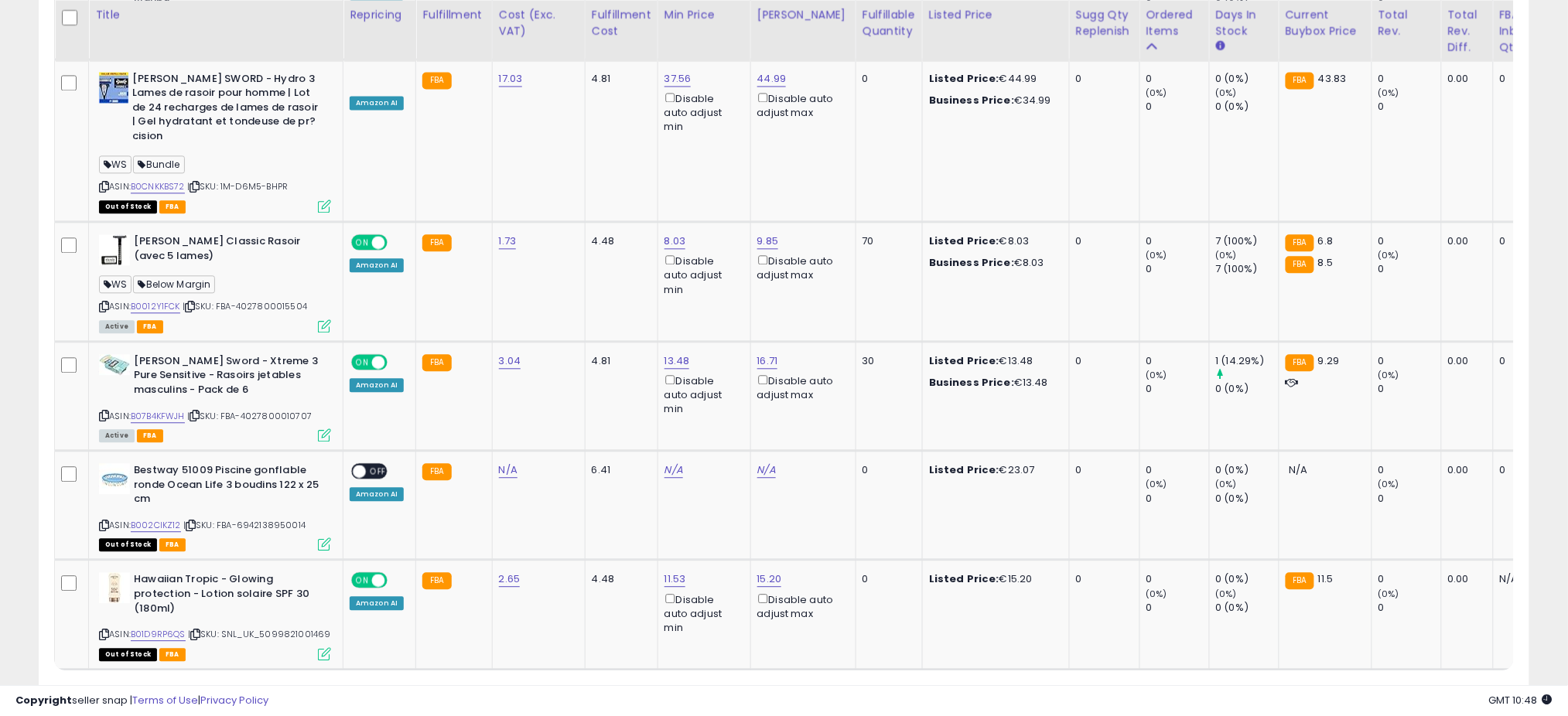
drag, startPoint x: 1390, startPoint y: 607, endPoint x: 796, endPoint y: 694, distance: 600.3
click at [1436, 686] on link "3" at bounding box center [1448, 699] width 26 height 26
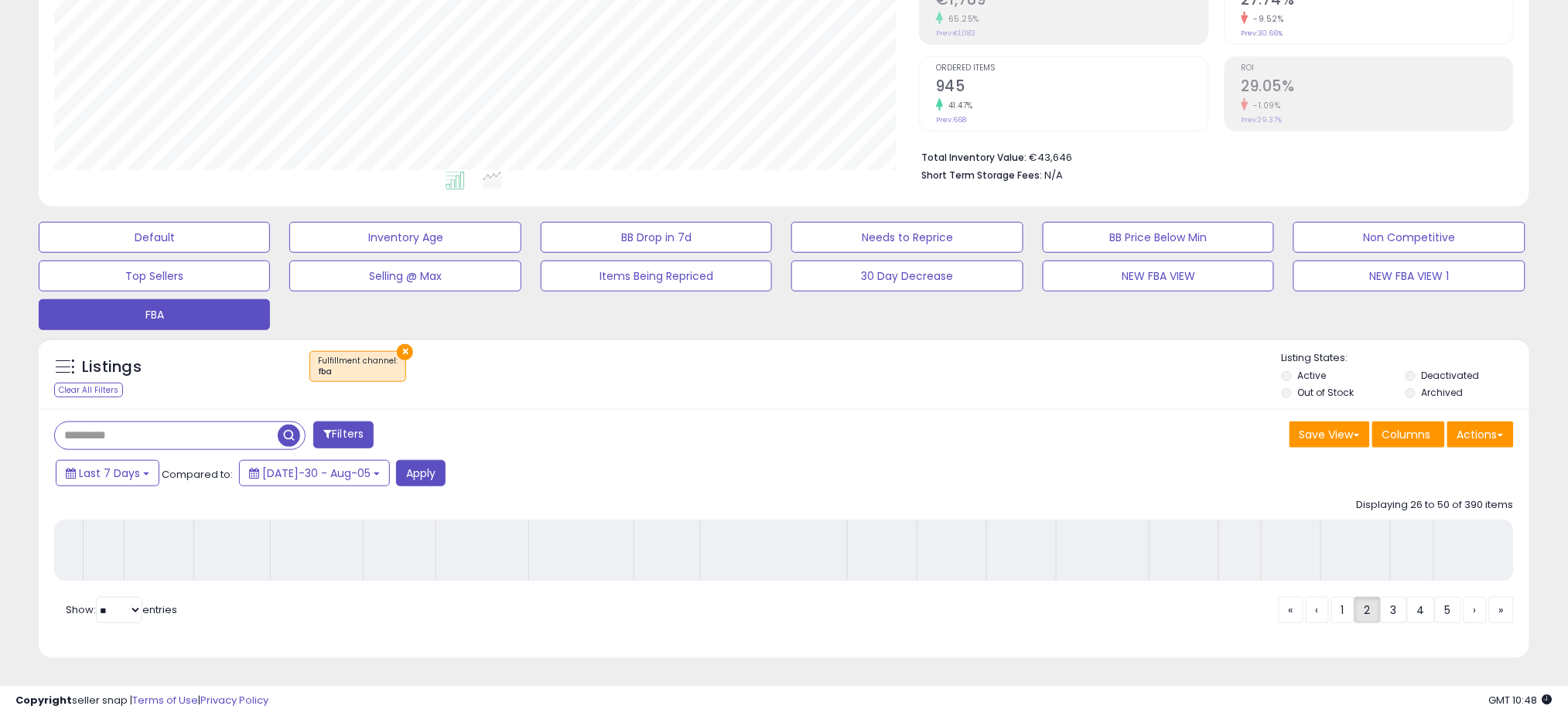
scroll to position [281, 0]
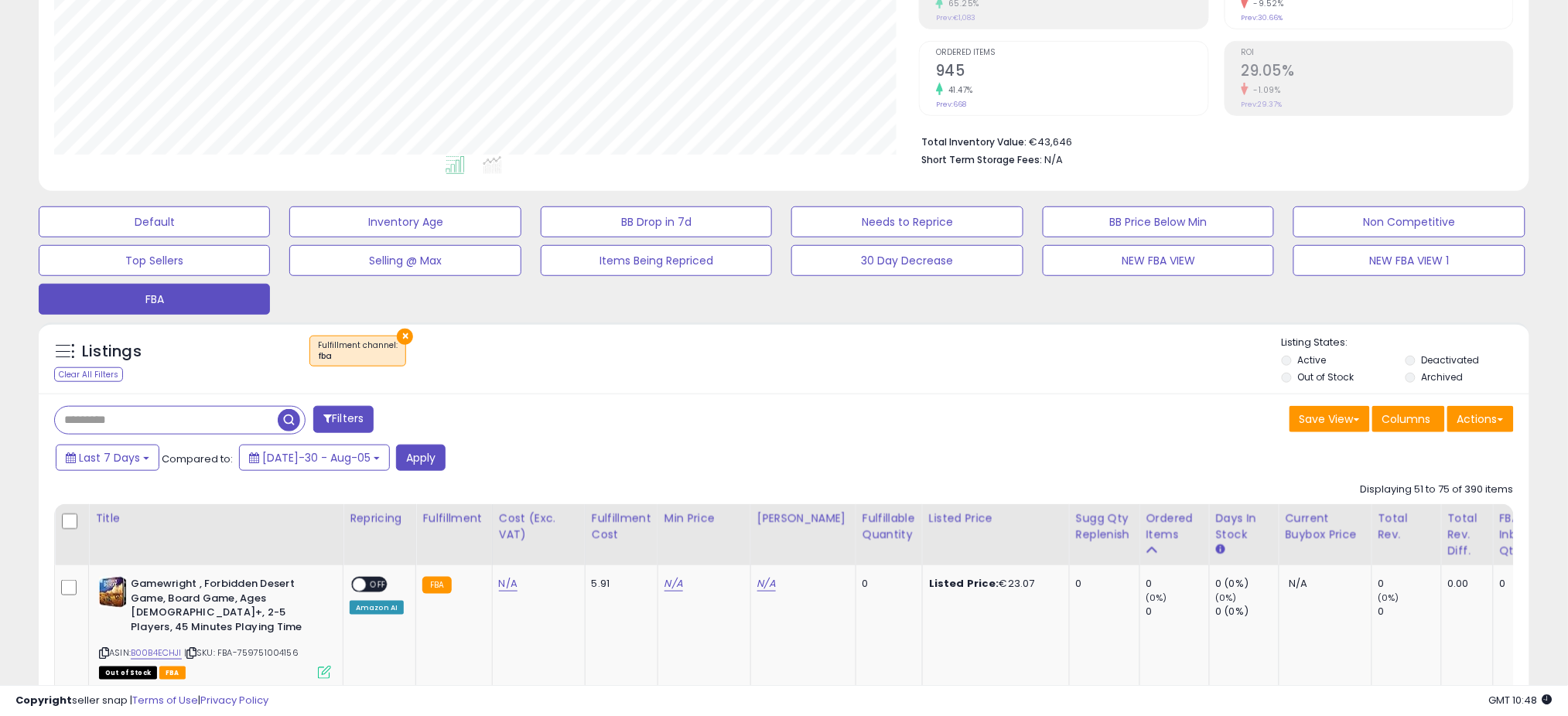
drag, startPoint x: 14, startPoint y: 170, endPoint x: 38, endPoint y: 133, distance: 44.1
